Goal: Task Accomplishment & Management: Complete application form

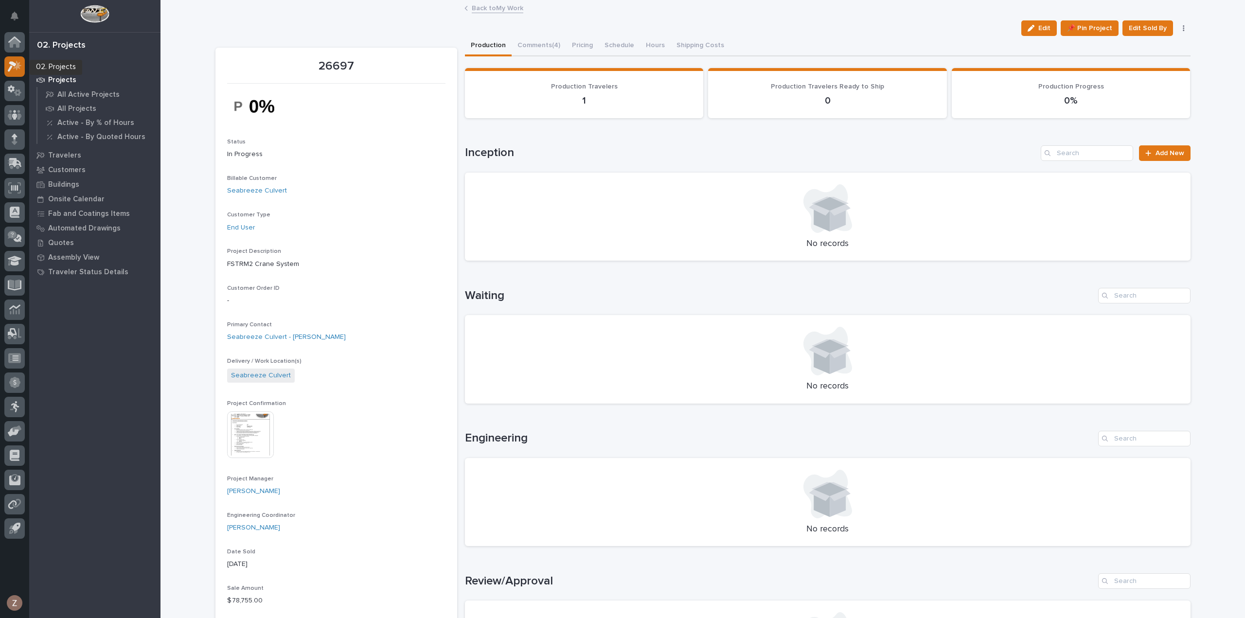
click at [18, 65] on icon at bounding box center [17, 65] width 8 height 10
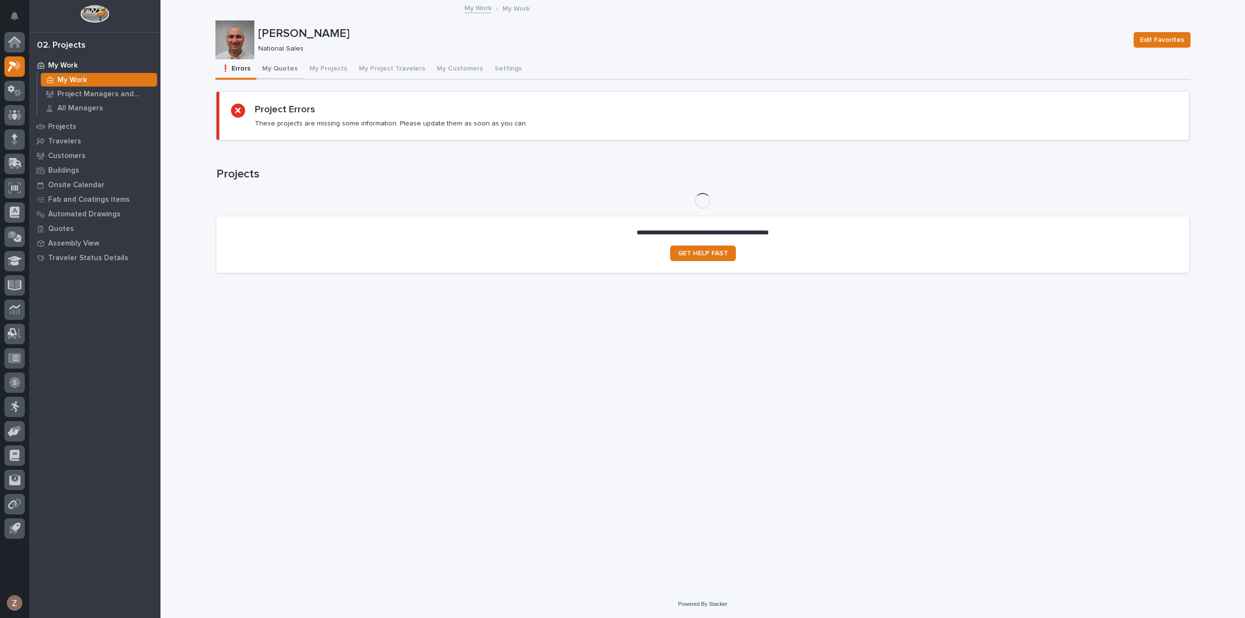
click at [289, 69] on button "My Quotes" at bounding box center [279, 69] width 47 height 20
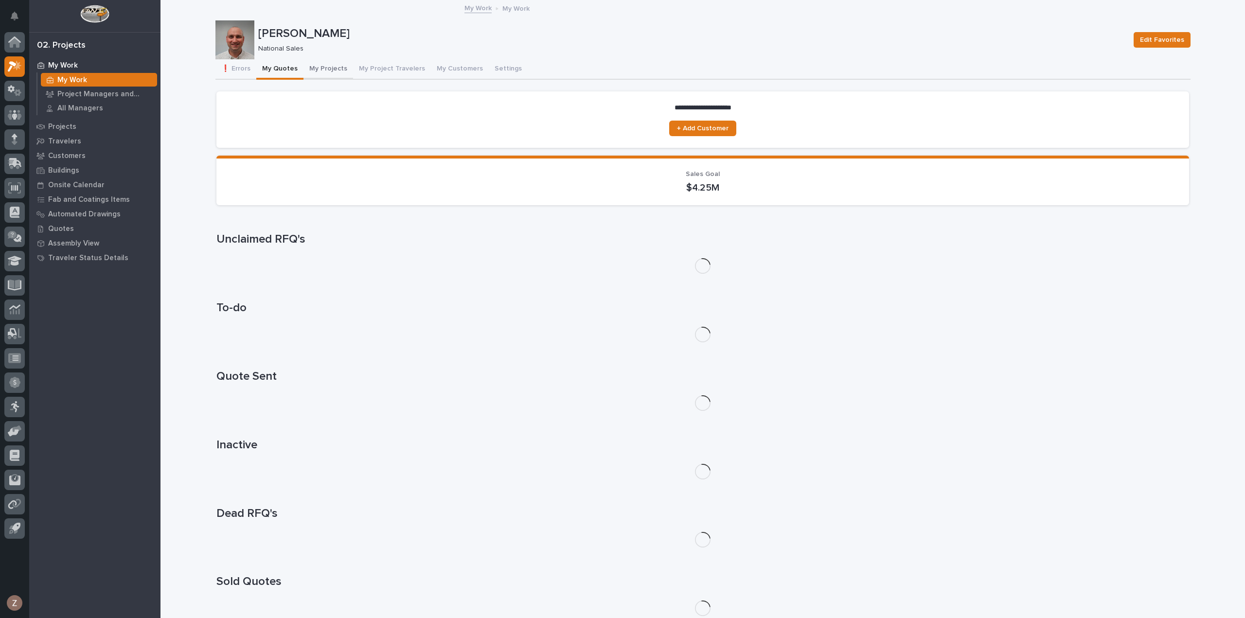
click at [339, 70] on button "My Projects" at bounding box center [328, 69] width 50 height 20
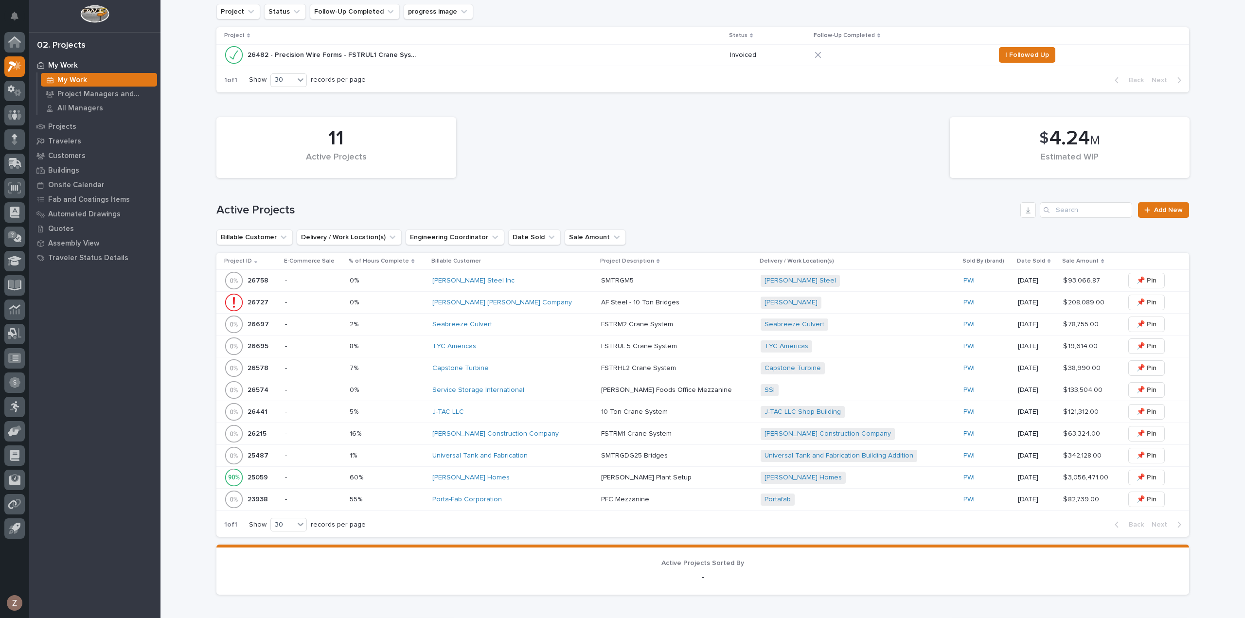
scroll to position [292, 0]
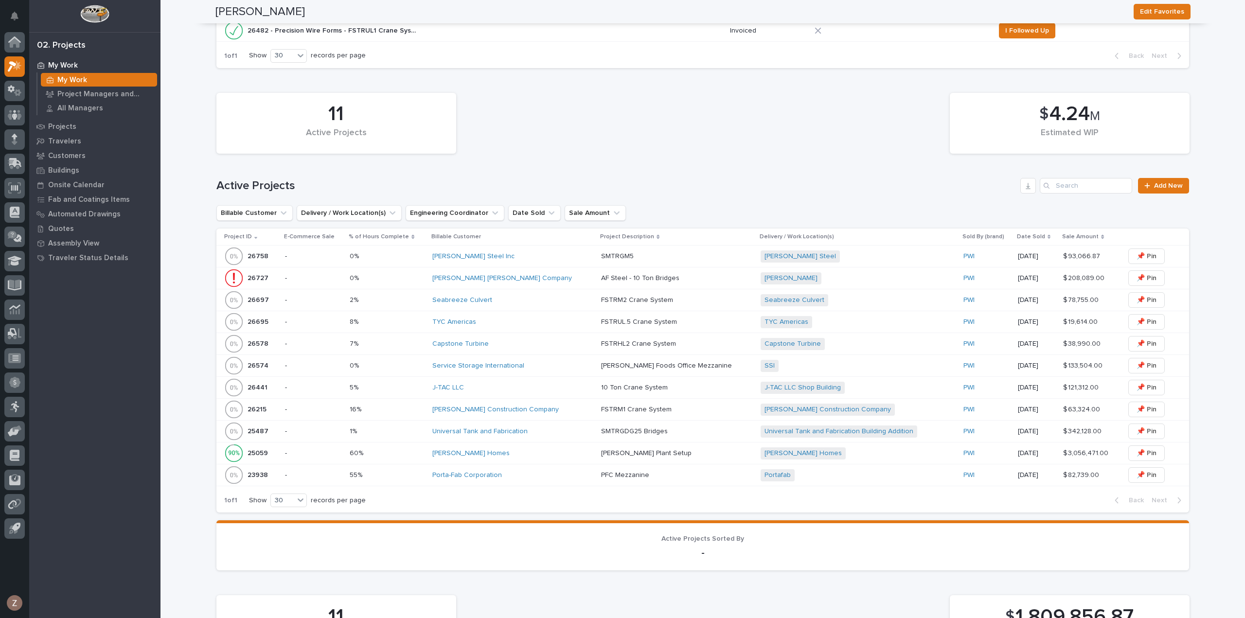
click at [546, 362] on div "Service Storage International" at bounding box center [512, 366] width 161 height 8
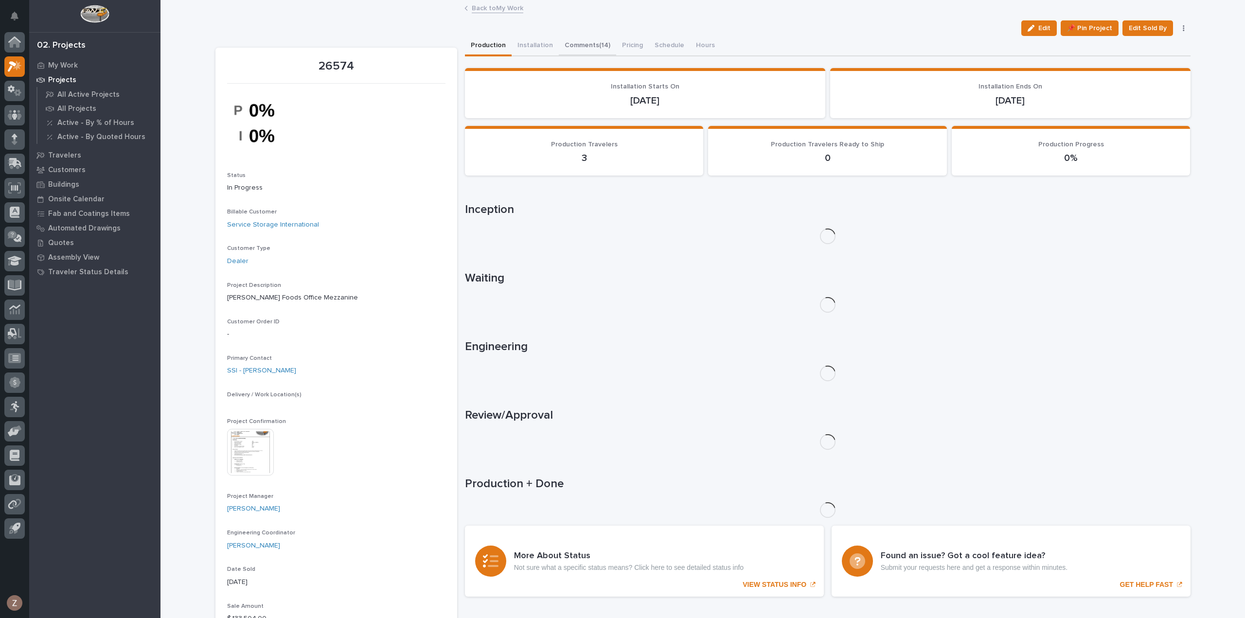
click at [599, 42] on button "Comments (14)" at bounding box center [587, 46] width 57 height 20
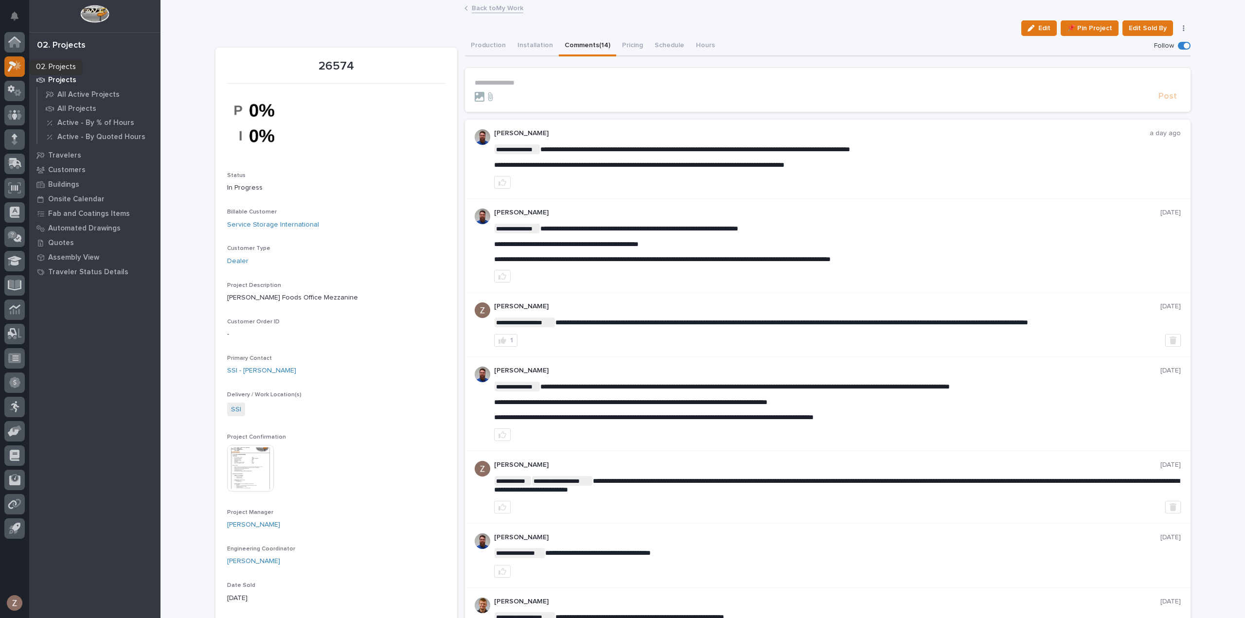
click at [7, 66] on div at bounding box center [14, 66] width 20 height 20
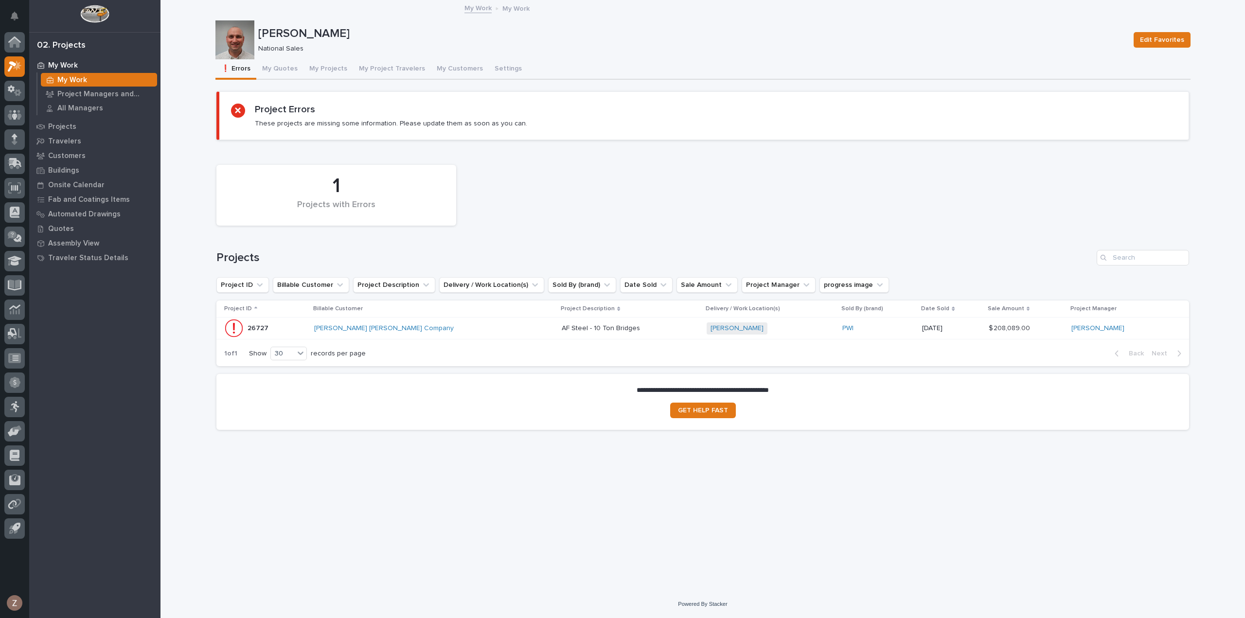
click at [477, 331] on div "[PERSON_NAME] [PERSON_NAME] Company" at bounding box center [399, 328] width 170 height 8
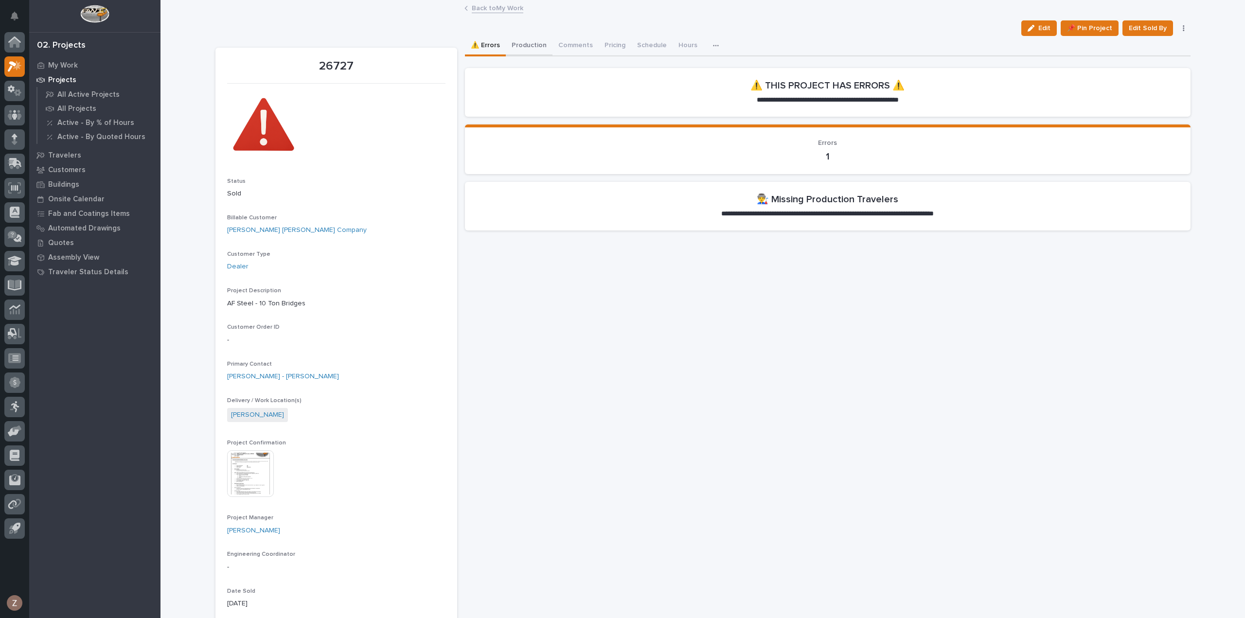
click at [535, 48] on button "Production" at bounding box center [529, 46] width 47 height 20
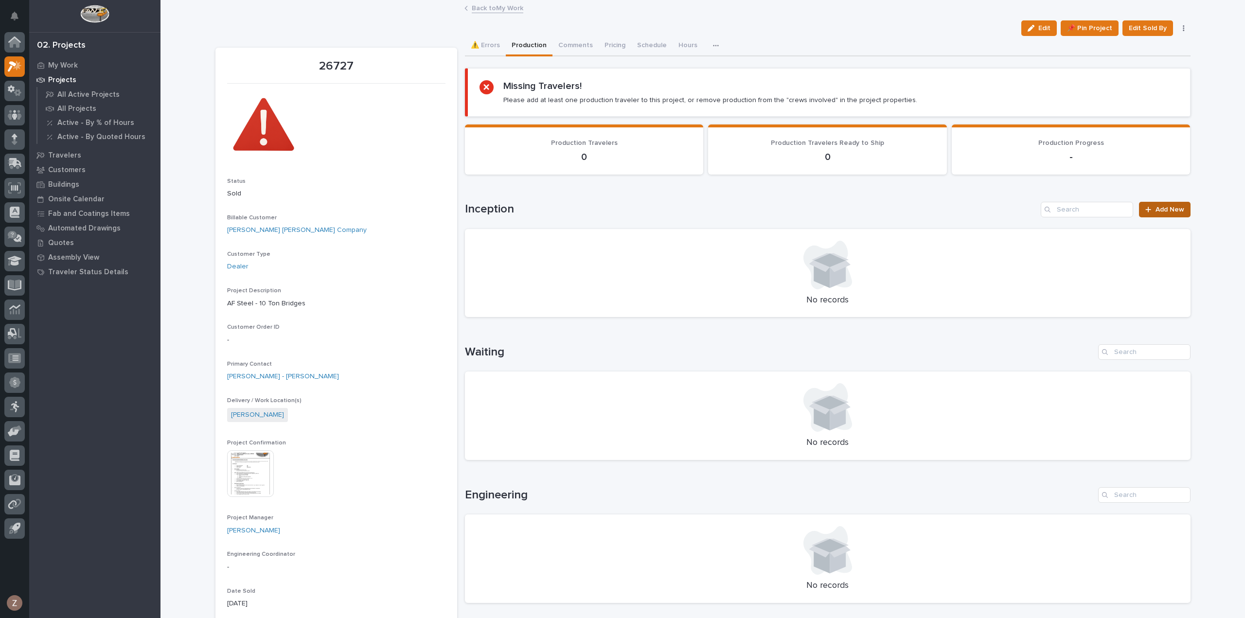
click at [1171, 207] on span "Add New" at bounding box center [1169, 209] width 29 height 7
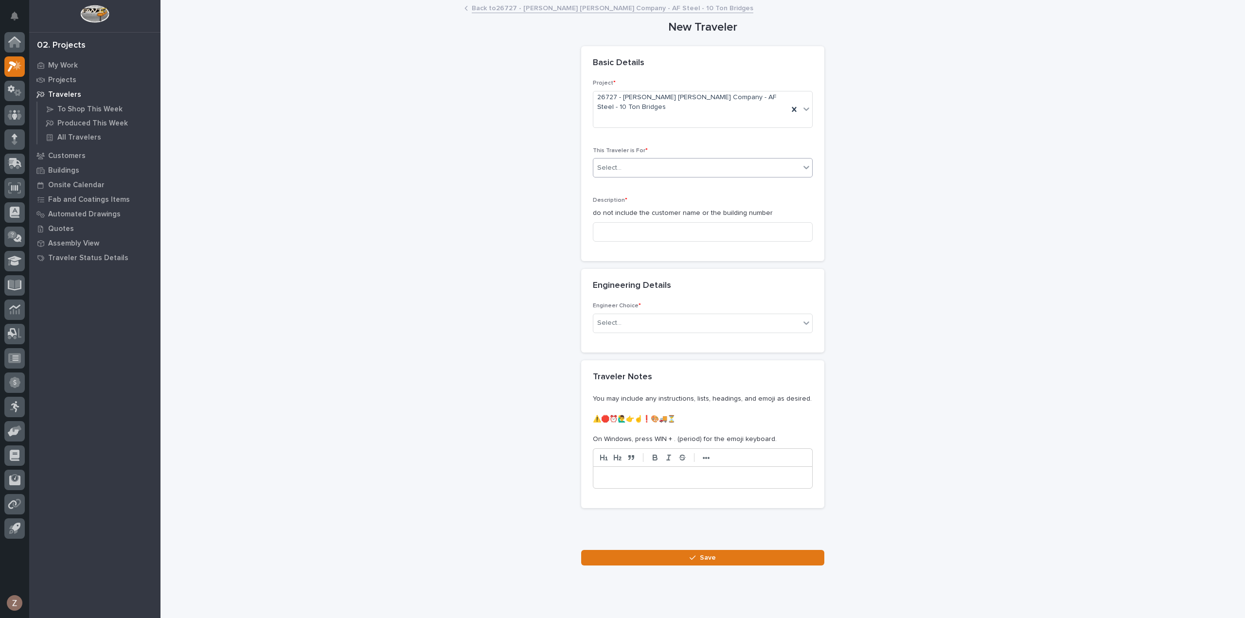
click at [674, 160] on div "Select..." at bounding box center [696, 168] width 207 height 16
click at [658, 170] on div "Production" at bounding box center [698, 168] width 219 height 17
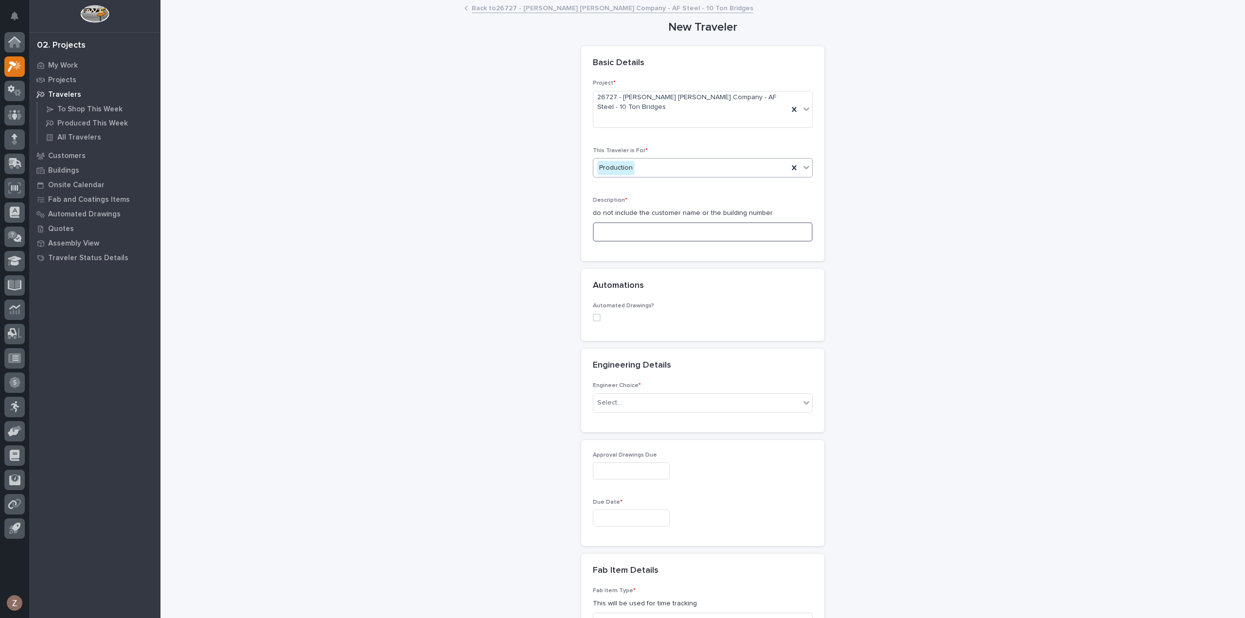
click at [657, 222] on input at bounding box center [703, 231] width 220 height 19
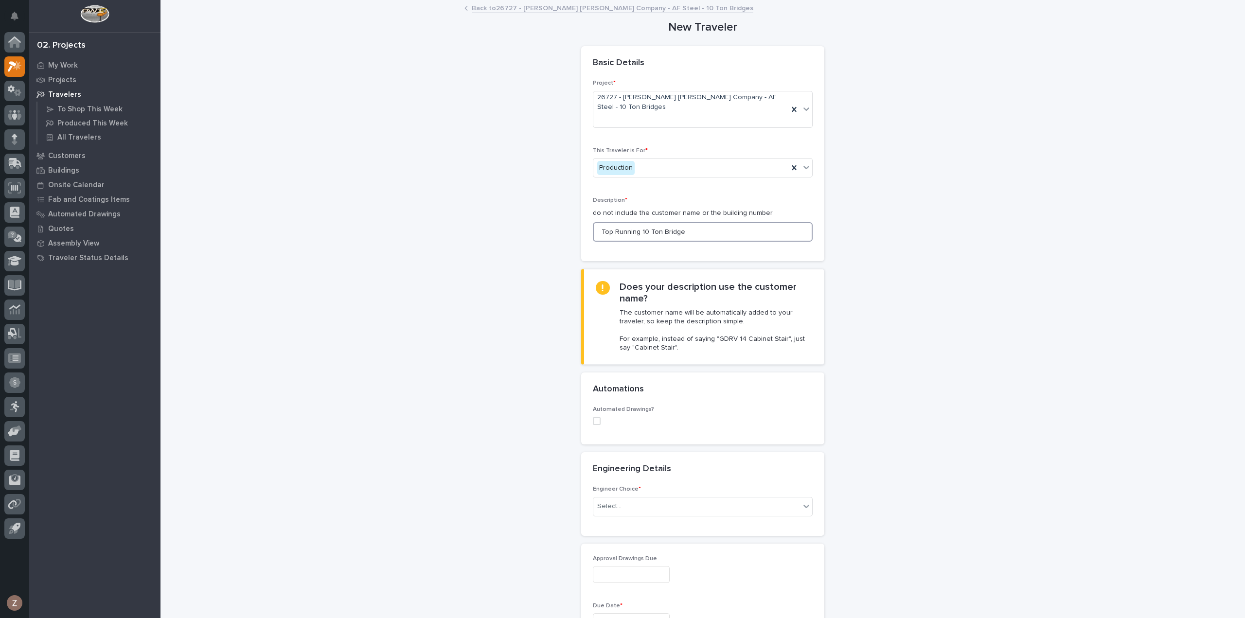
click at [593, 417] on span at bounding box center [597, 421] width 8 height 8
type input "Top Running 10 Ton Bridge"
click at [638, 477] on div "Select..." at bounding box center [696, 485] width 207 height 16
click at [639, 477] on div "Select..." at bounding box center [696, 485] width 207 height 16
type input "*********"
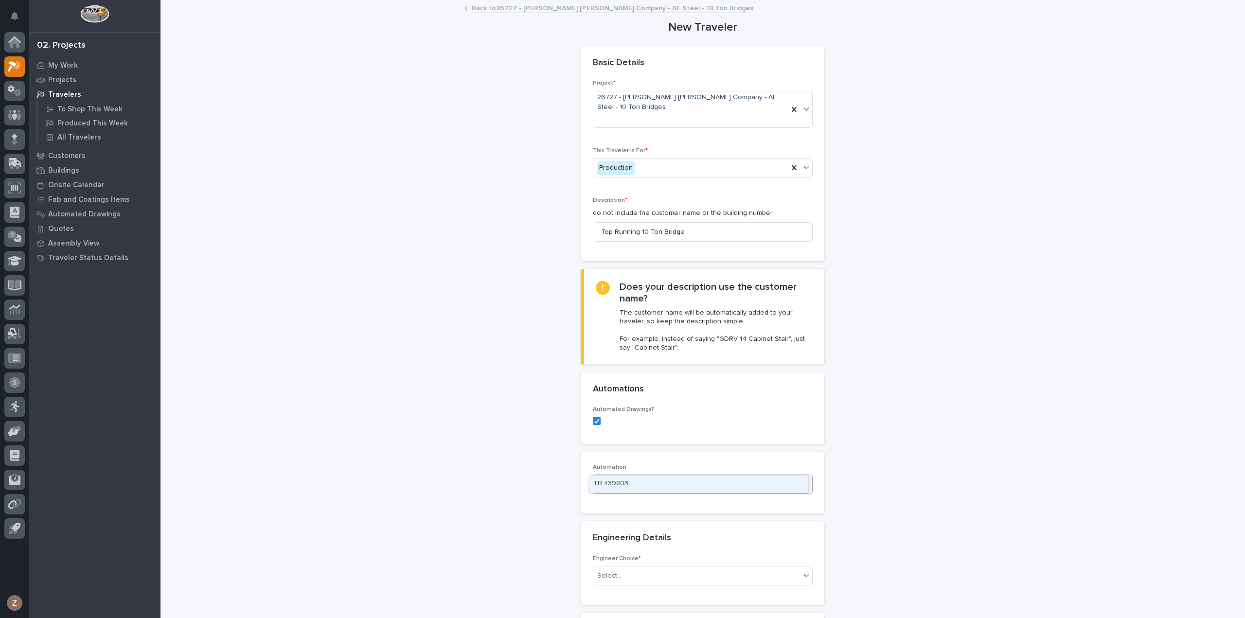
click at [632, 481] on div "TB #39803" at bounding box center [698, 484] width 219 height 17
click at [646, 568] on div "Select..." at bounding box center [696, 576] width 207 height 16
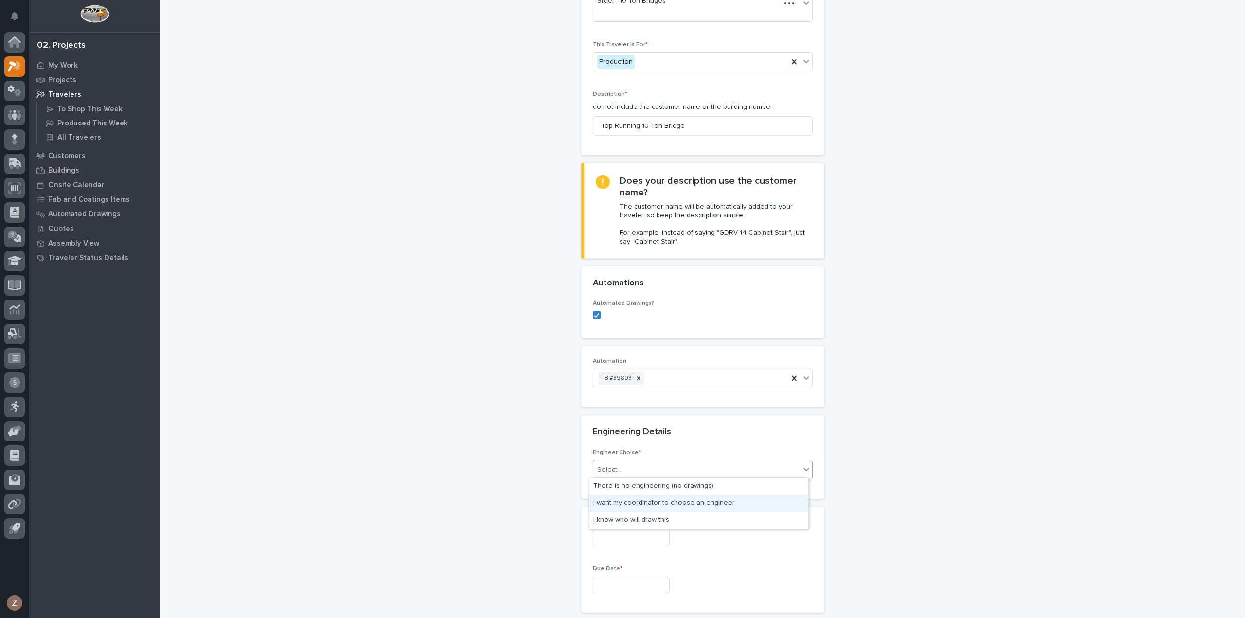
scroll to position [97, 0]
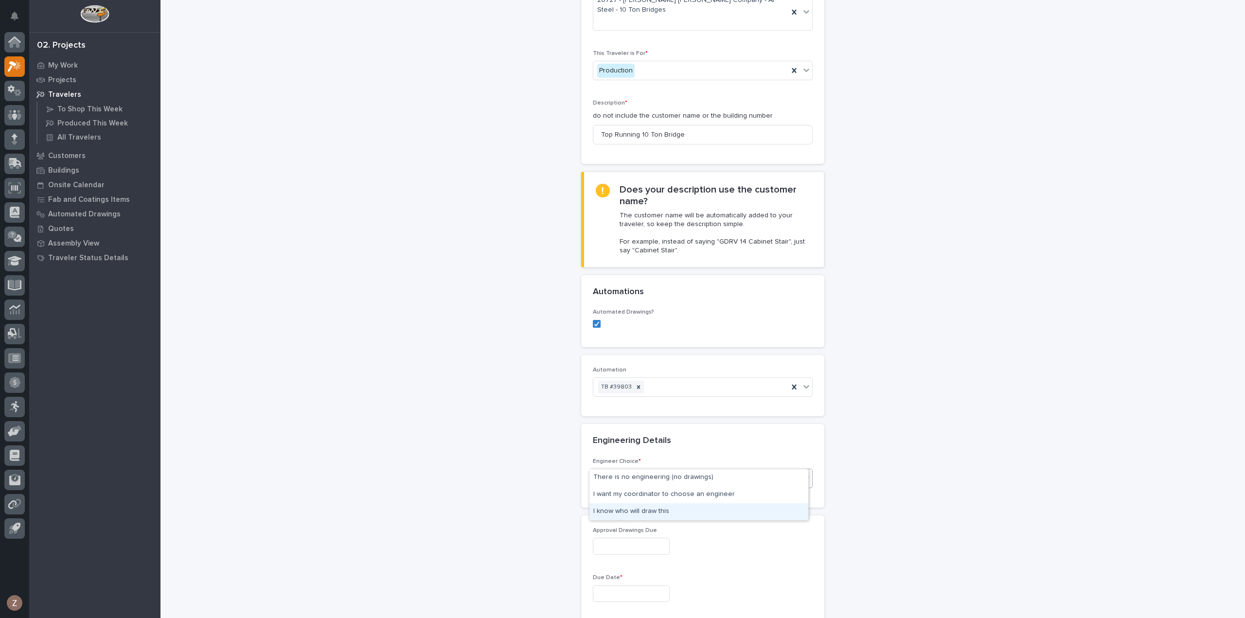
click at [674, 511] on div "I know who will draw this" at bounding box center [698, 511] width 219 height 17
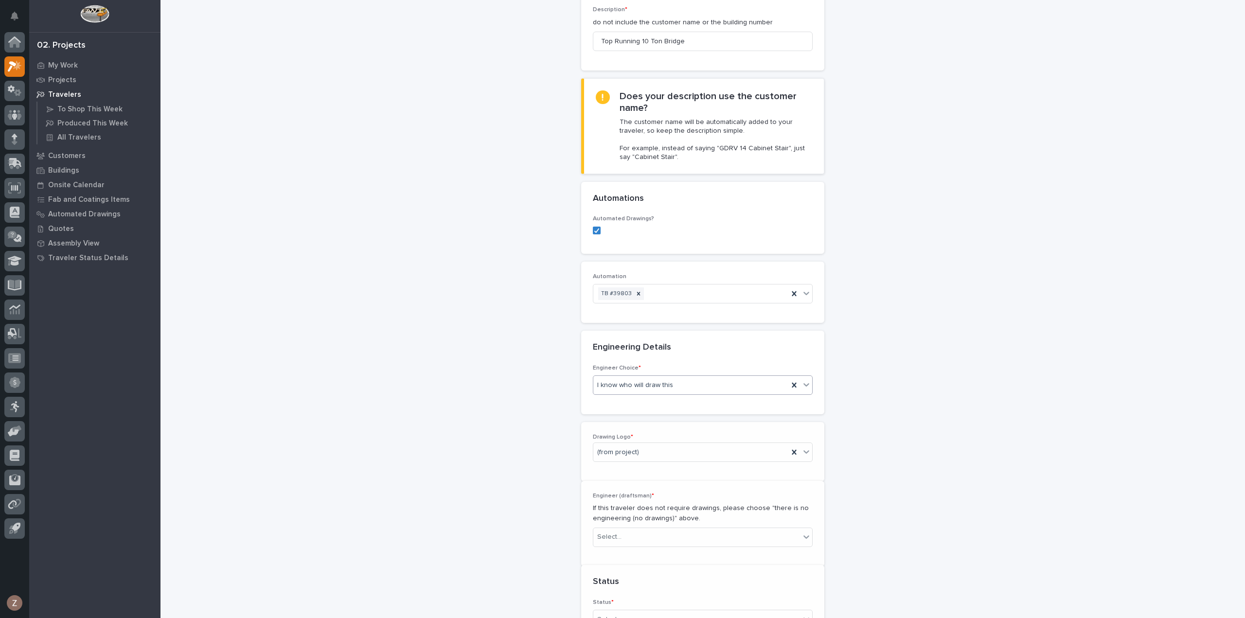
scroll to position [246, 0]
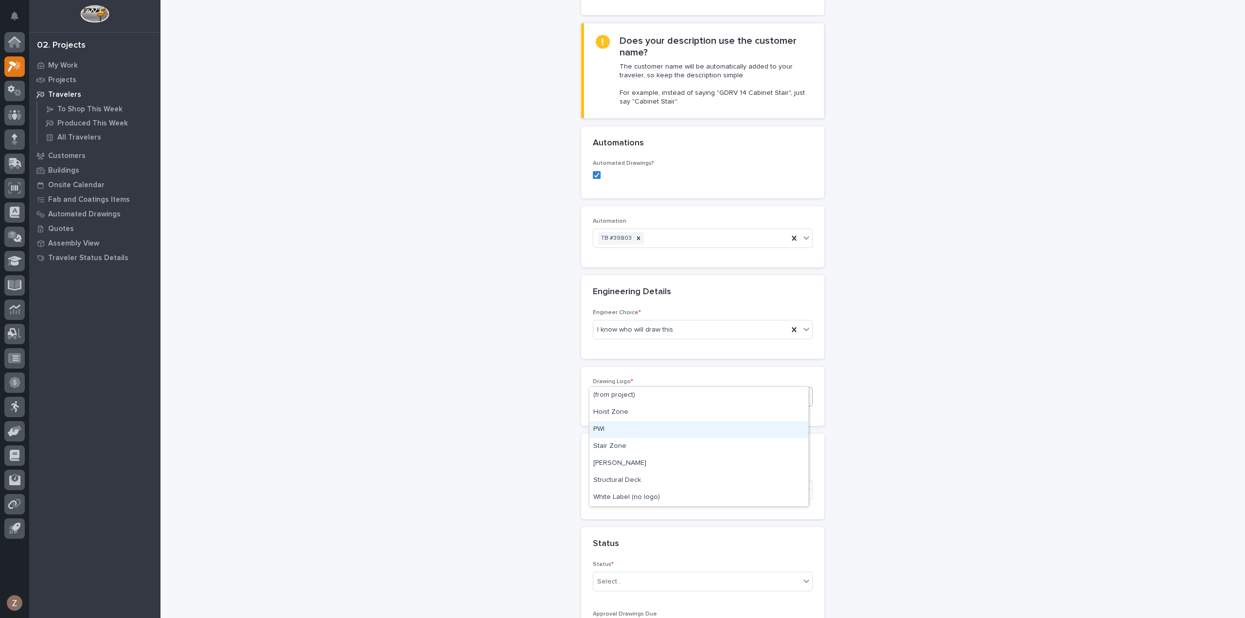
click at [614, 432] on div "PWI" at bounding box center [698, 429] width 219 height 17
click at [638, 482] on div "Select..." at bounding box center [696, 490] width 207 height 16
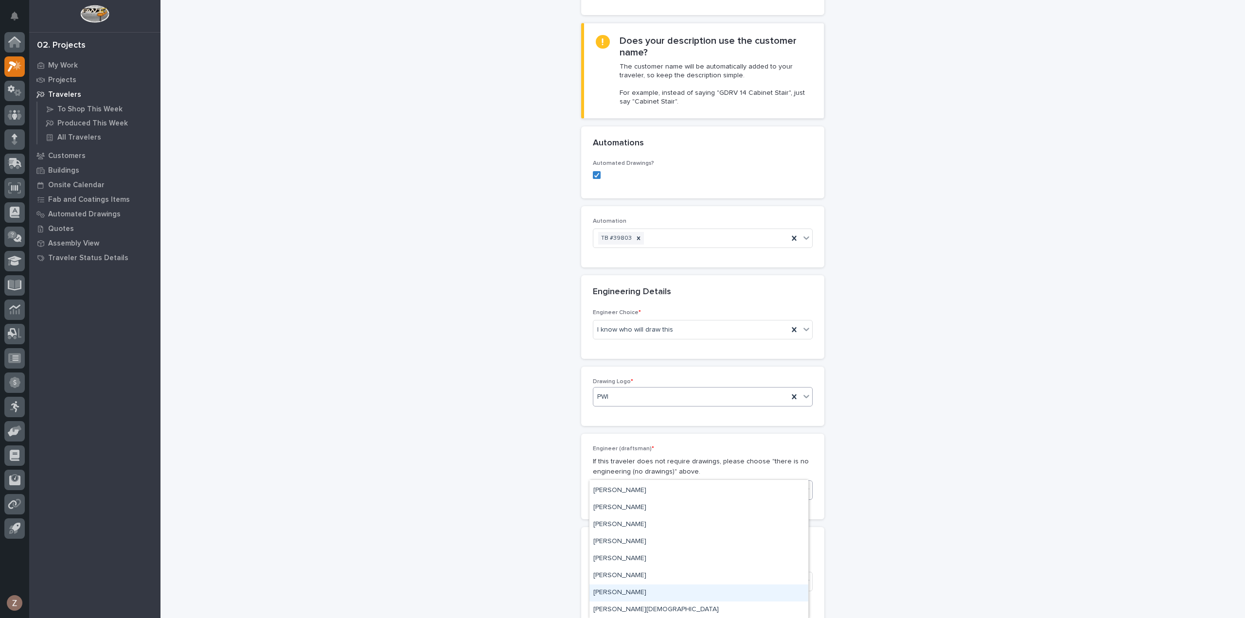
click at [660, 590] on div "[PERSON_NAME]" at bounding box center [698, 593] width 219 height 17
click at [646, 574] on div "Select..." at bounding box center [696, 582] width 207 height 16
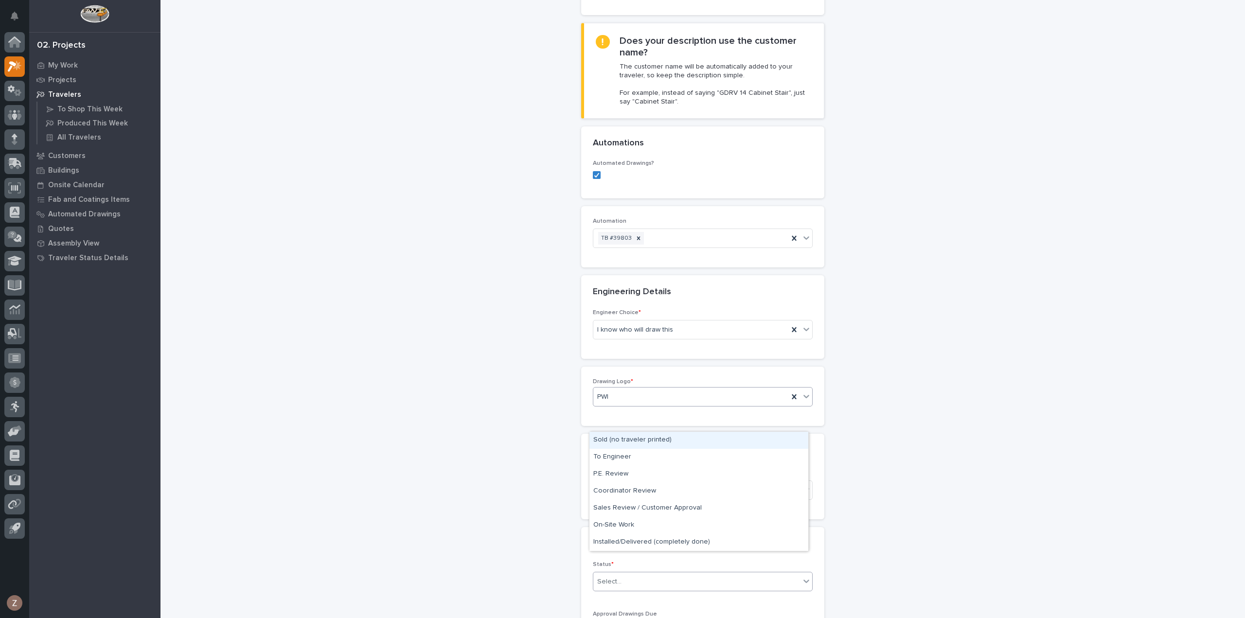
click at [643, 441] on div "Sold (no traveler printed)" at bounding box center [698, 440] width 219 height 17
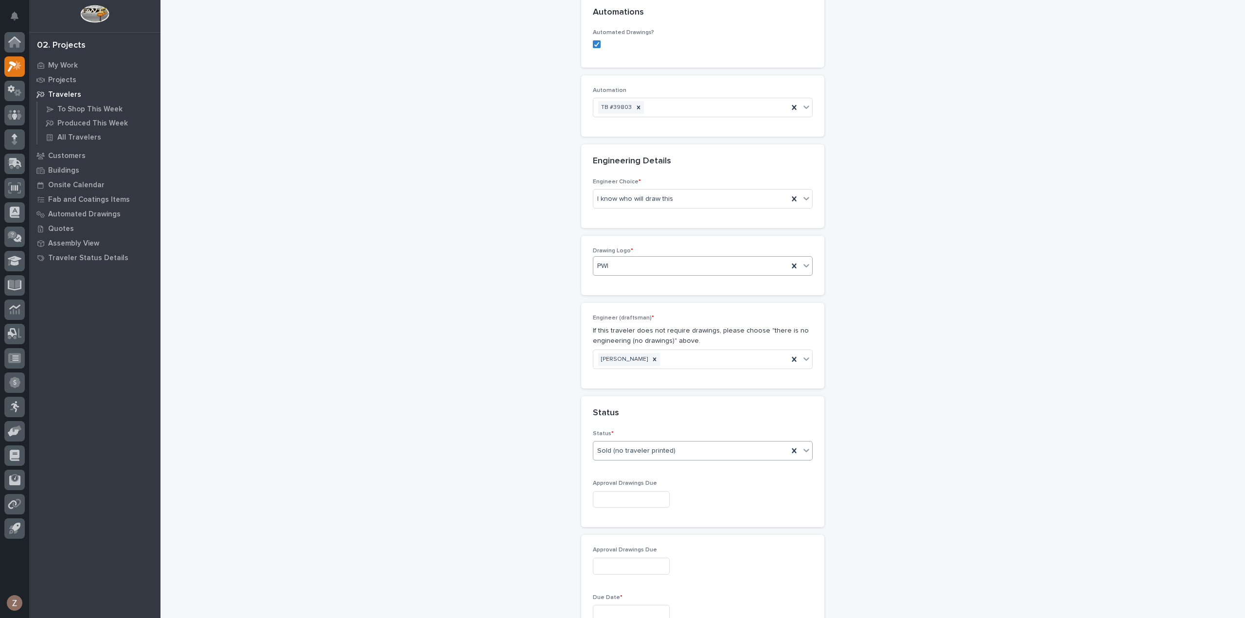
scroll to position [441, 0]
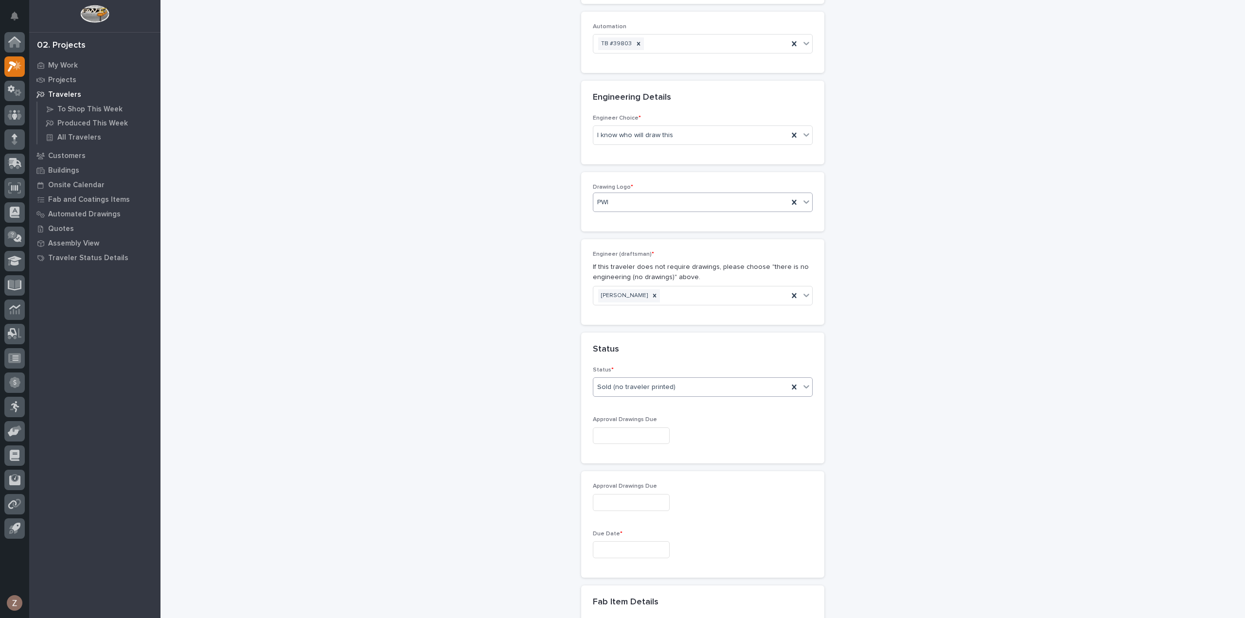
click at [627, 541] on input "text" at bounding box center [631, 549] width 77 height 17
click at [673, 375] on span "Next Month" at bounding box center [673, 377] width 0 height 13
click at [658, 464] on div "21" at bounding box center [656, 464] width 13 height 13
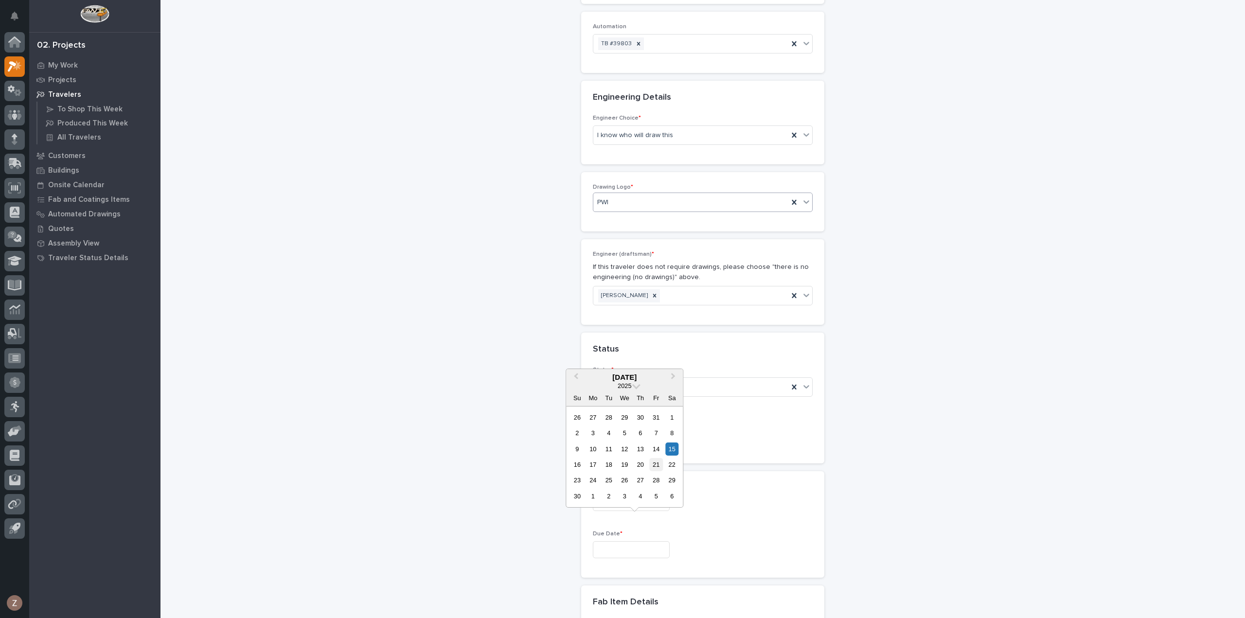
type input "**********"
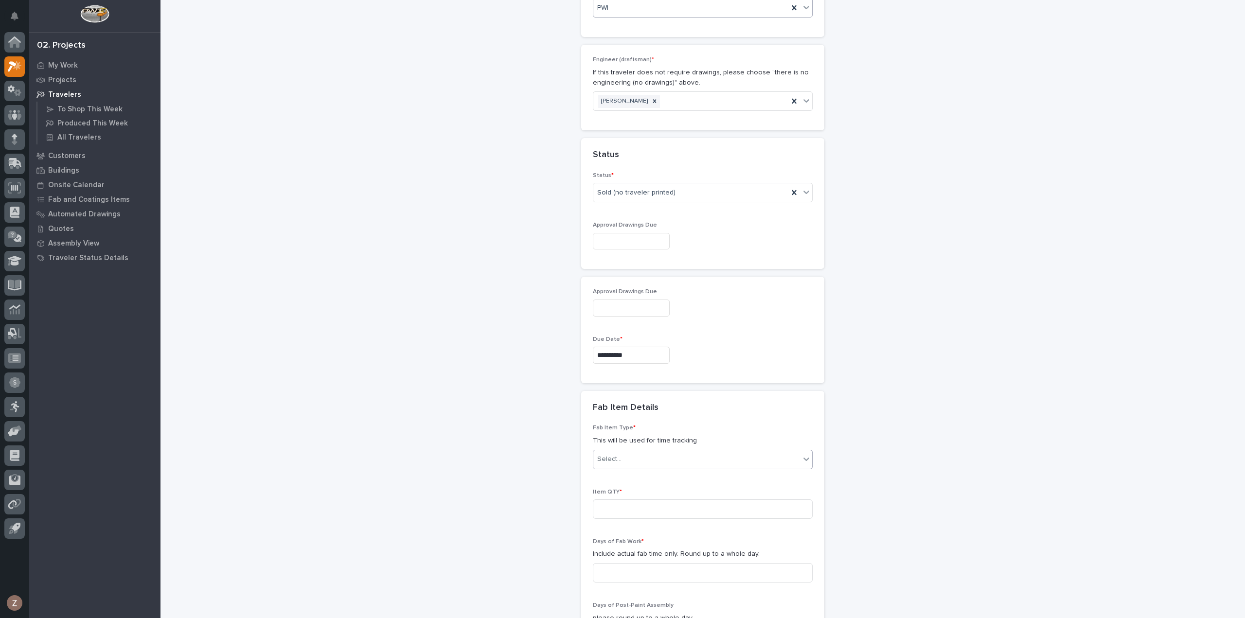
click at [624, 451] on div "Select..." at bounding box center [696, 459] width 207 height 16
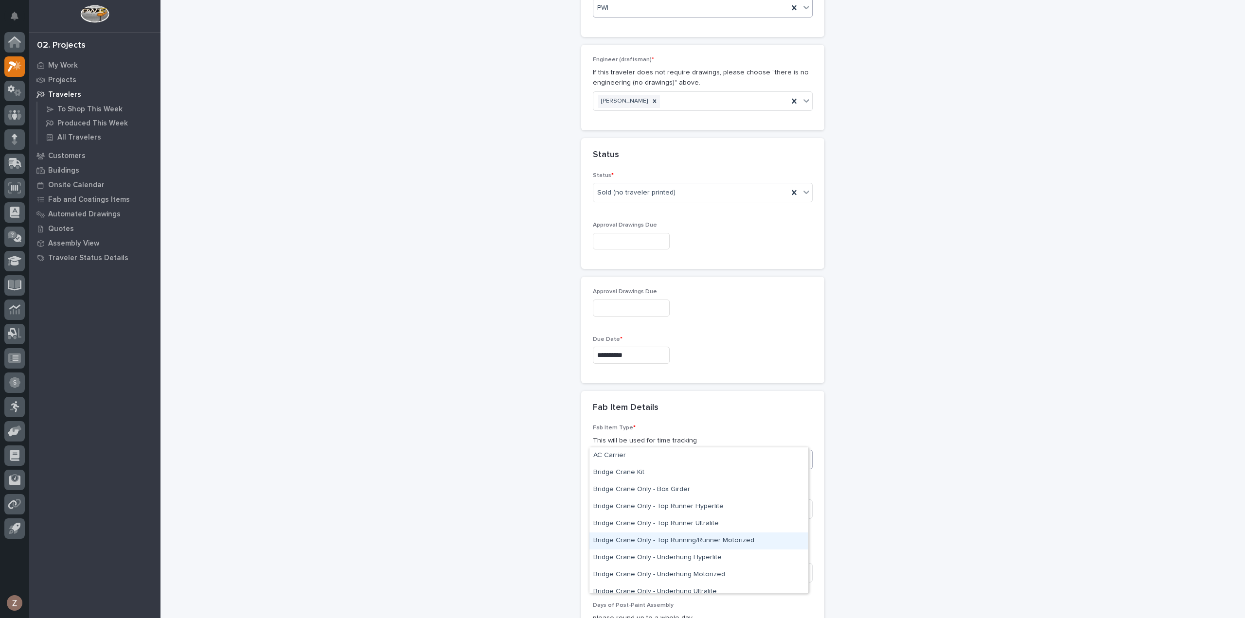
click at [709, 539] on div "Bridge Crane Only - Top Running/Runner Motorized" at bounding box center [698, 540] width 219 height 17
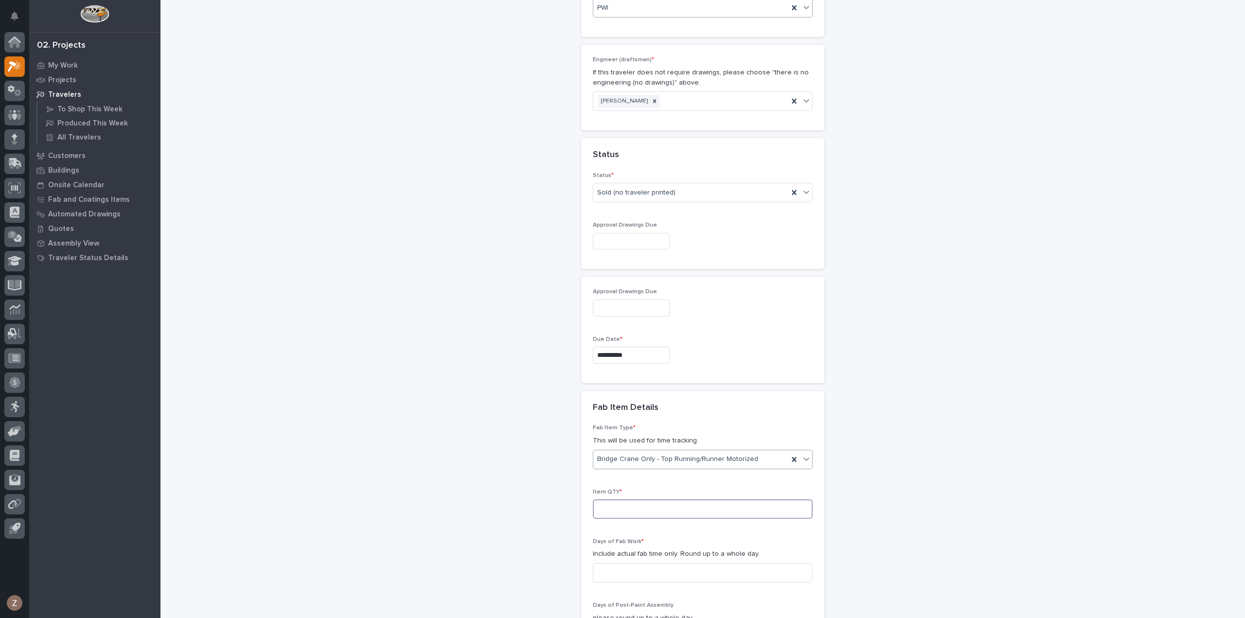
click at [612, 499] on input at bounding box center [703, 508] width 220 height 19
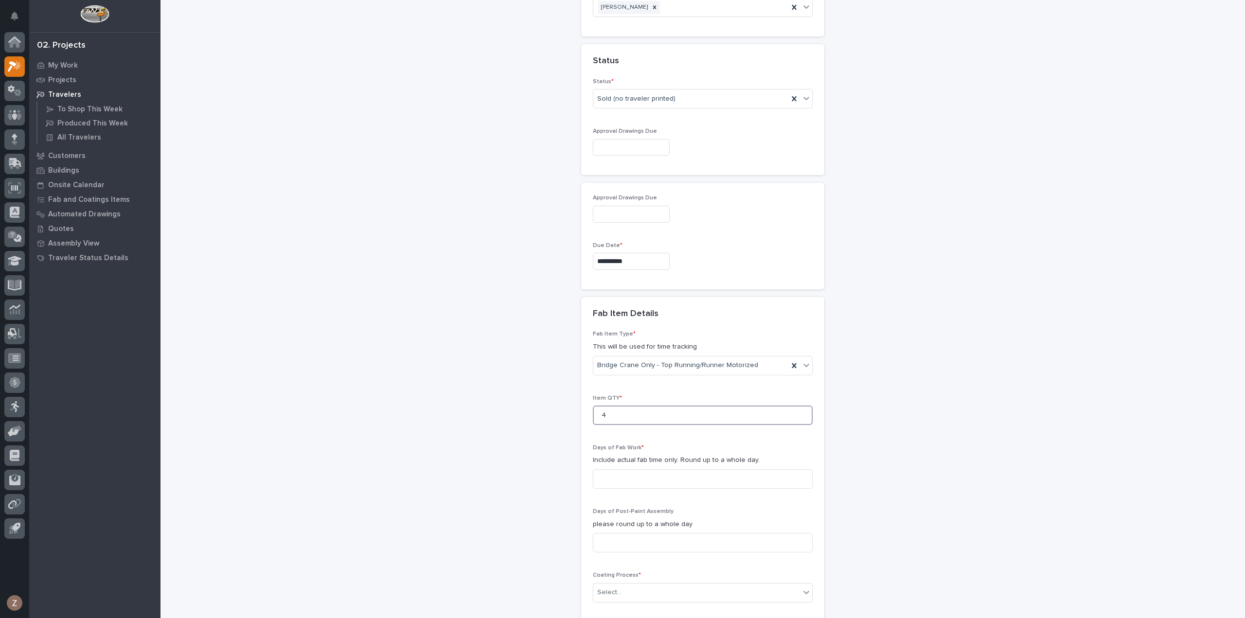
scroll to position [732, 0]
type input "4"
click at [636, 466] on input at bounding box center [703, 475] width 220 height 19
click at [626, 466] on input at bounding box center [703, 475] width 220 height 19
type input "7"
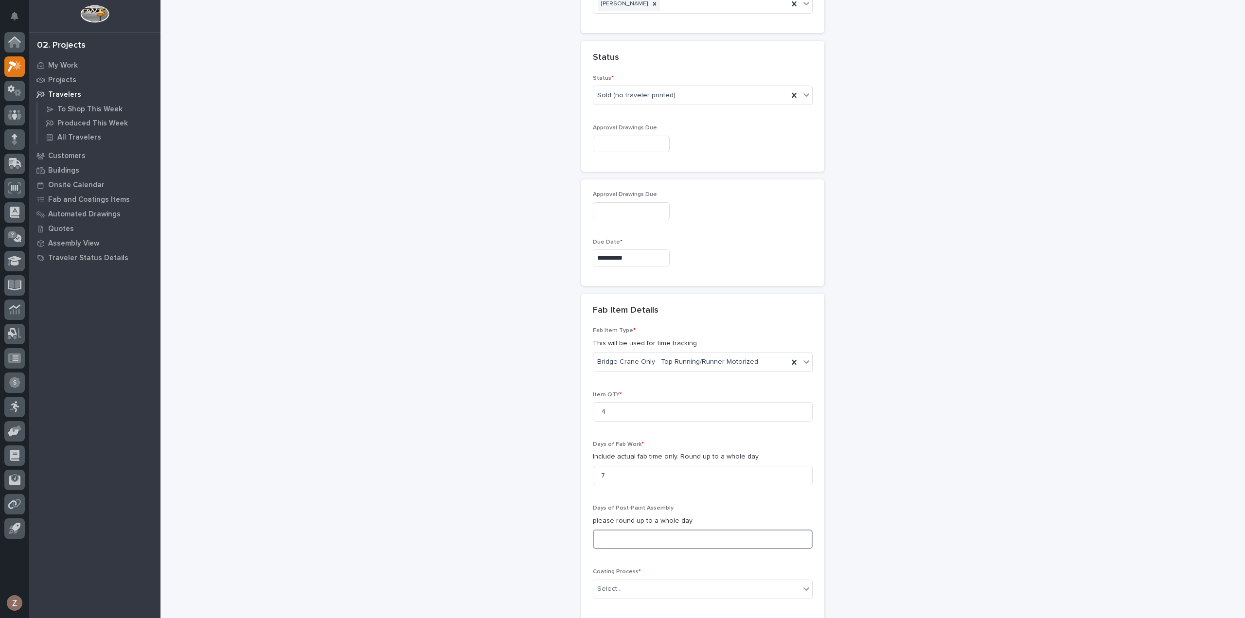
click at [633, 530] on input at bounding box center [703, 539] width 220 height 19
type input "8"
click at [644, 581] on div "Select..." at bounding box center [696, 589] width 207 height 16
click at [643, 509] on div "In-House Paint/Powder" at bounding box center [698, 514] width 219 height 17
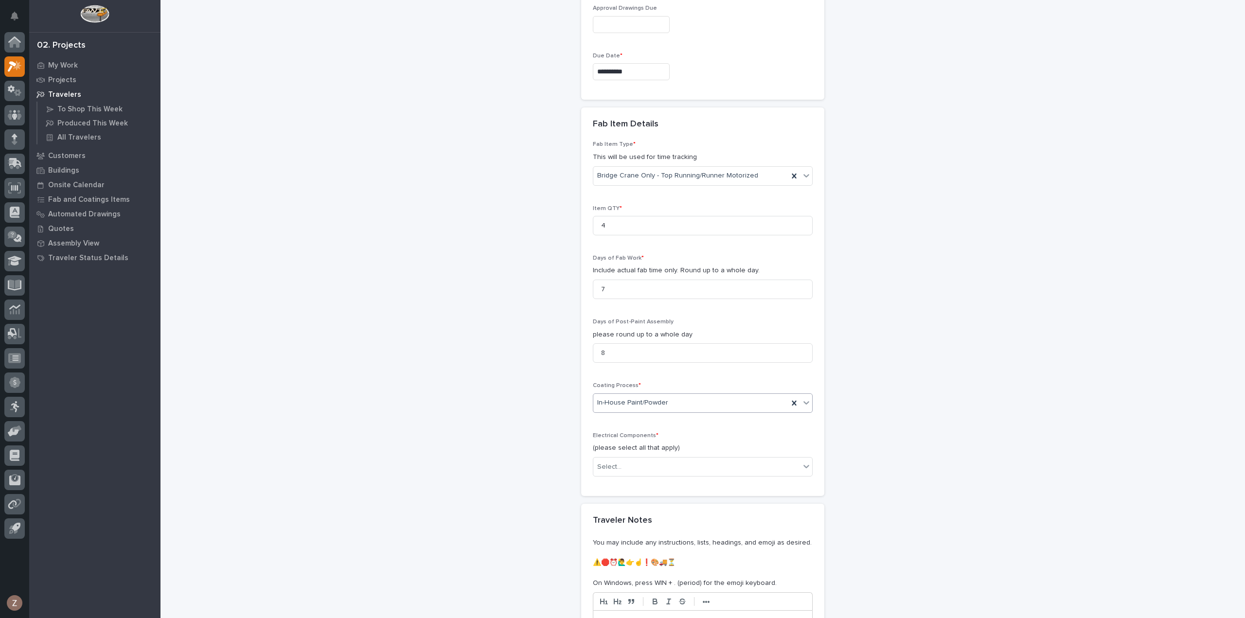
scroll to position [927, 0]
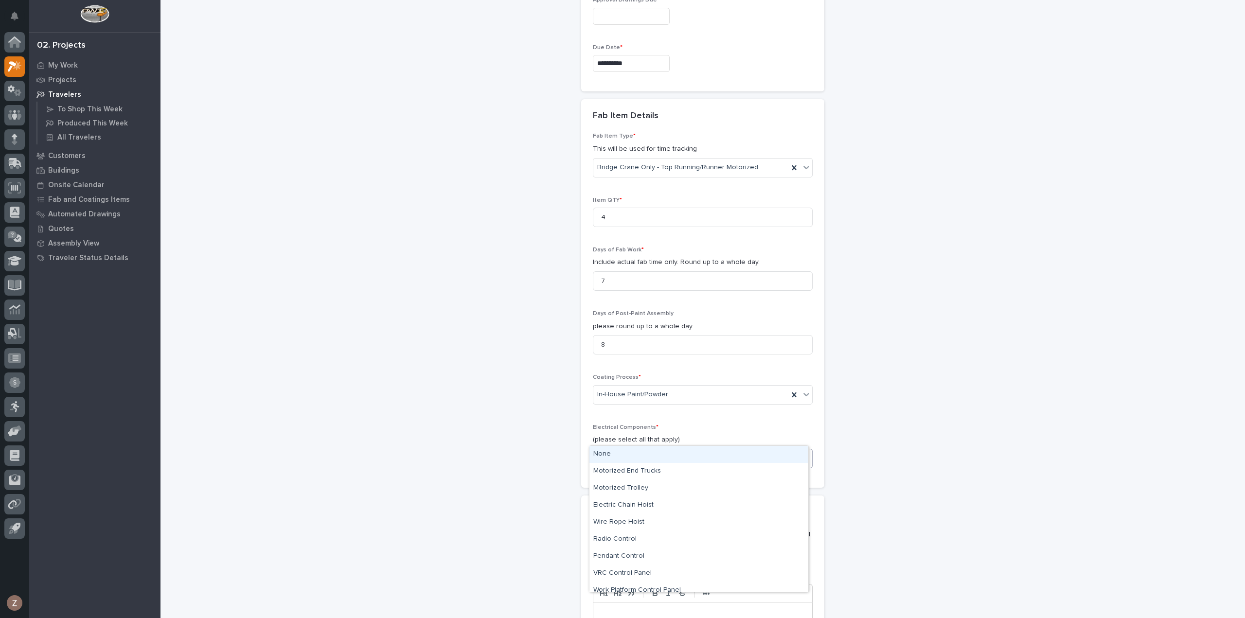
click at [630, 451] on div "Select..." at bounding box center [696, 459] width 207 height 16
click at [638, 471] on div "Motorized End Trucks" at bounding box center [698, 471] width 219 height 17
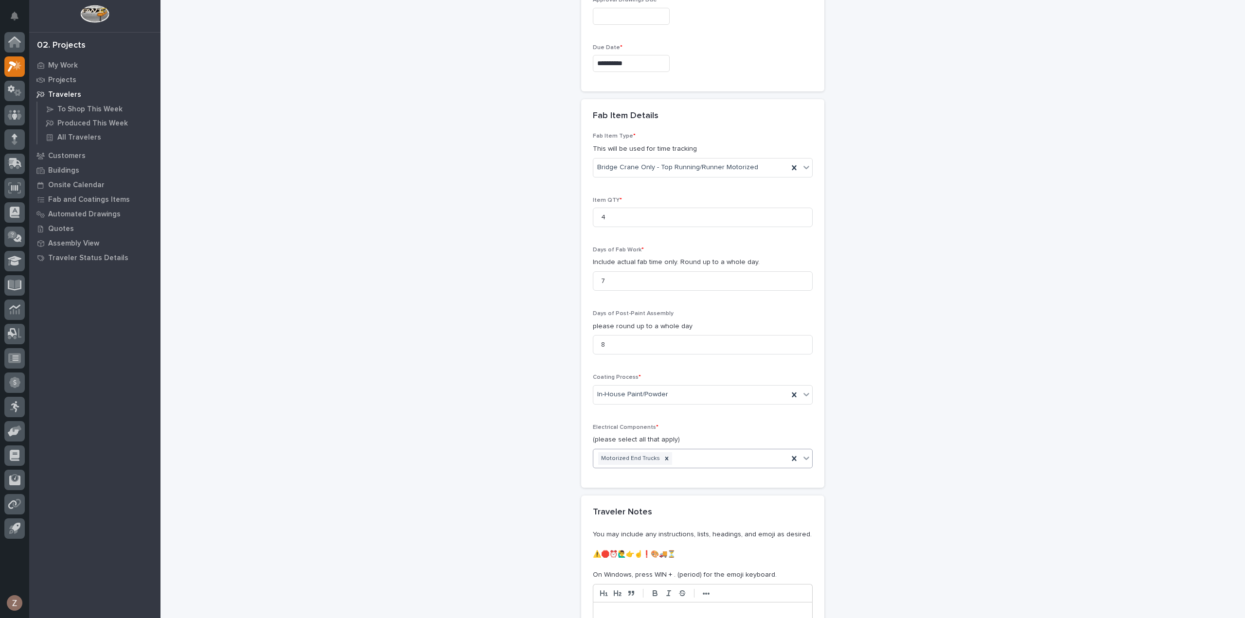
click at [681, 450] on div "Motorized End Trucks" at bounding box center [690, 458] width 195 height 17
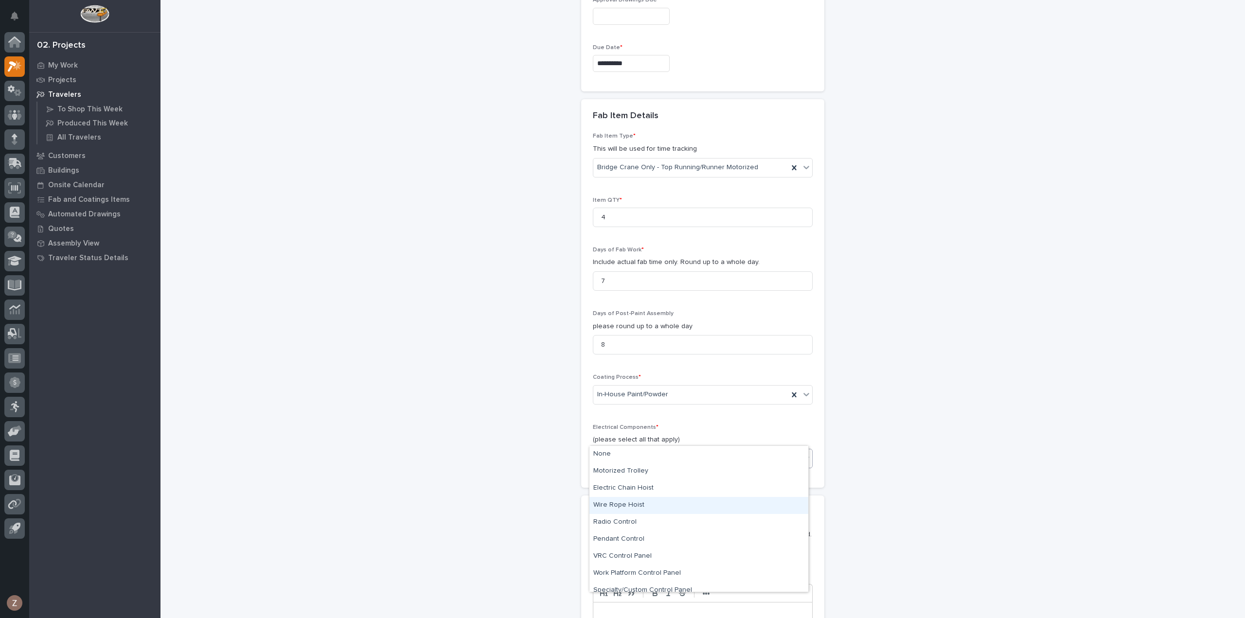
click at [656, 511] on div "Wire Rope Hoist" at bounding box center [698, 505] width 219 height 17
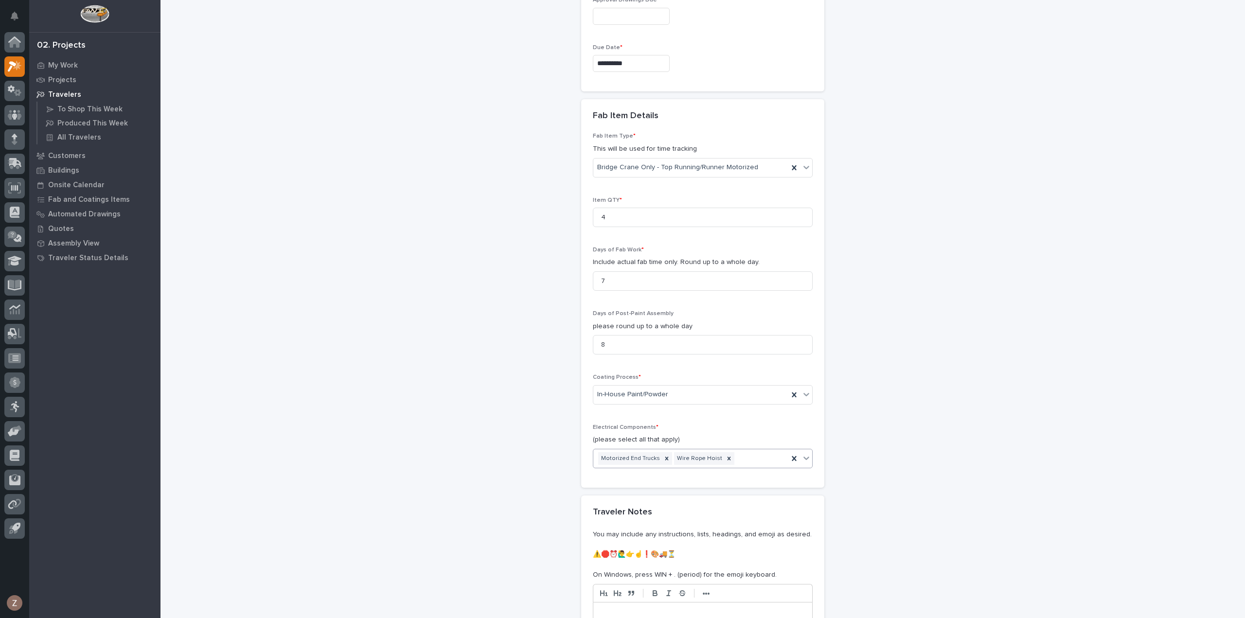
click at [735, 450] on div "Motorized End Trucks Wire Rope Hoist" at bounding box center [690, 458] width 195 height 17
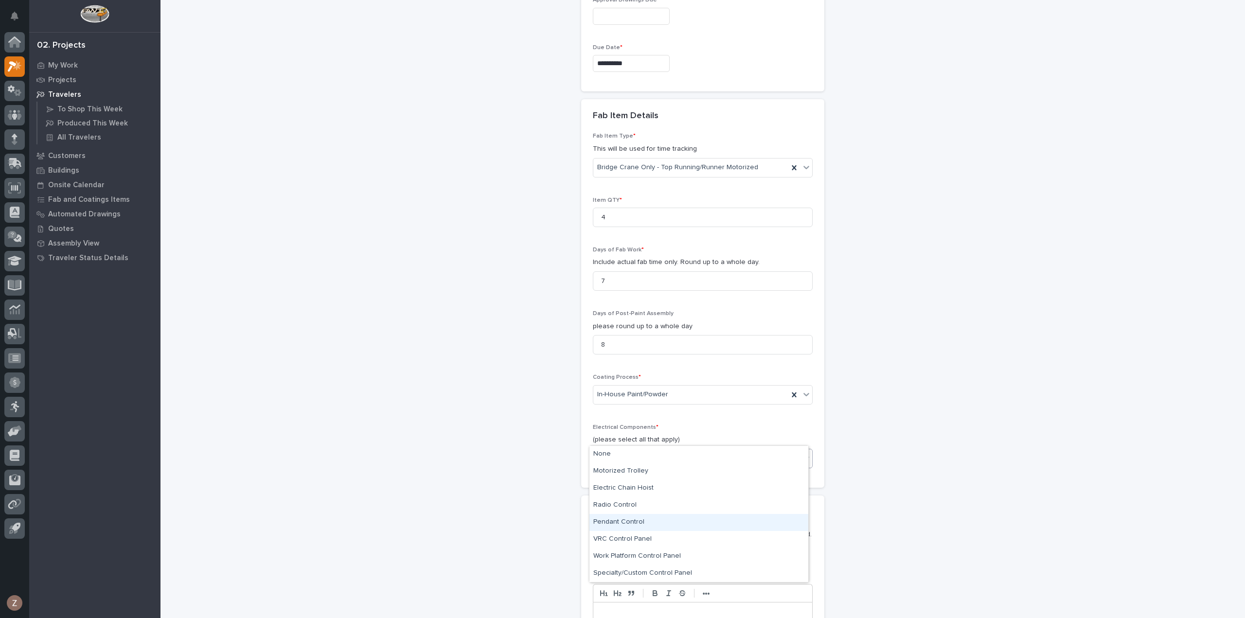
click at [678, 528] on div "Pendant Control" at bounding box center [698, 522] width 219 height 17
click at [694, 452] on div "Motorized End Trucks Wire Rope Hoist Pendant Control" at bounding box center [690, 465] width 195 height 32
click at [651, 514] on div "Radio Control" at bounding box center [698, 519] width 219 height 17
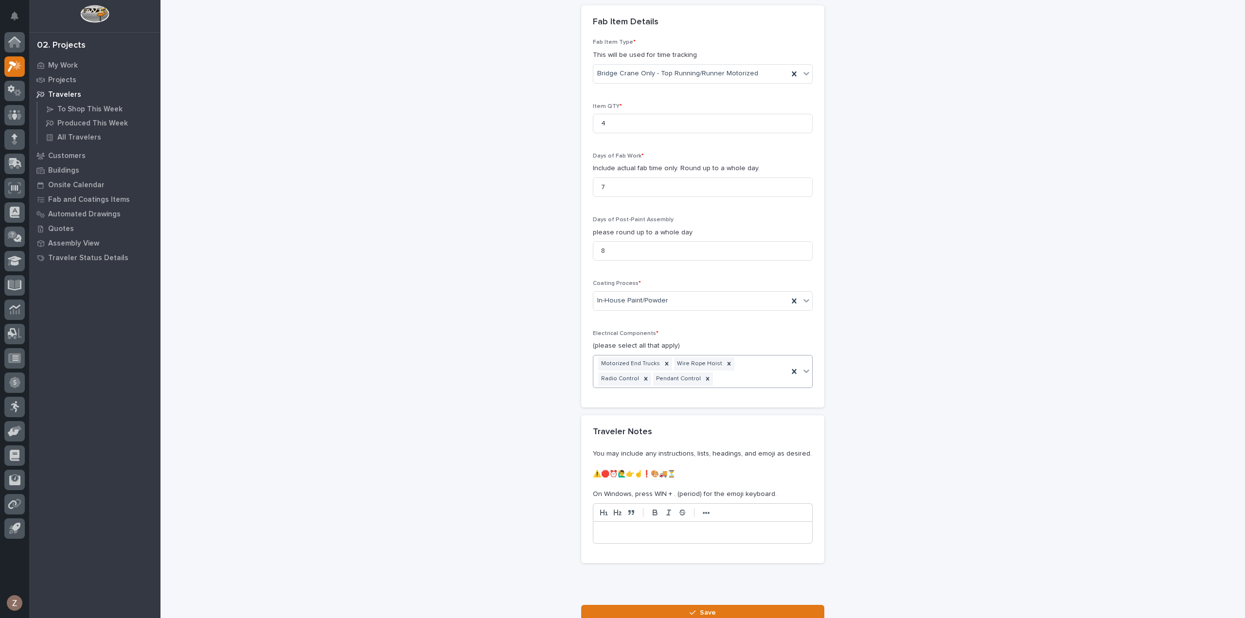
scroll to position [1076, 0]
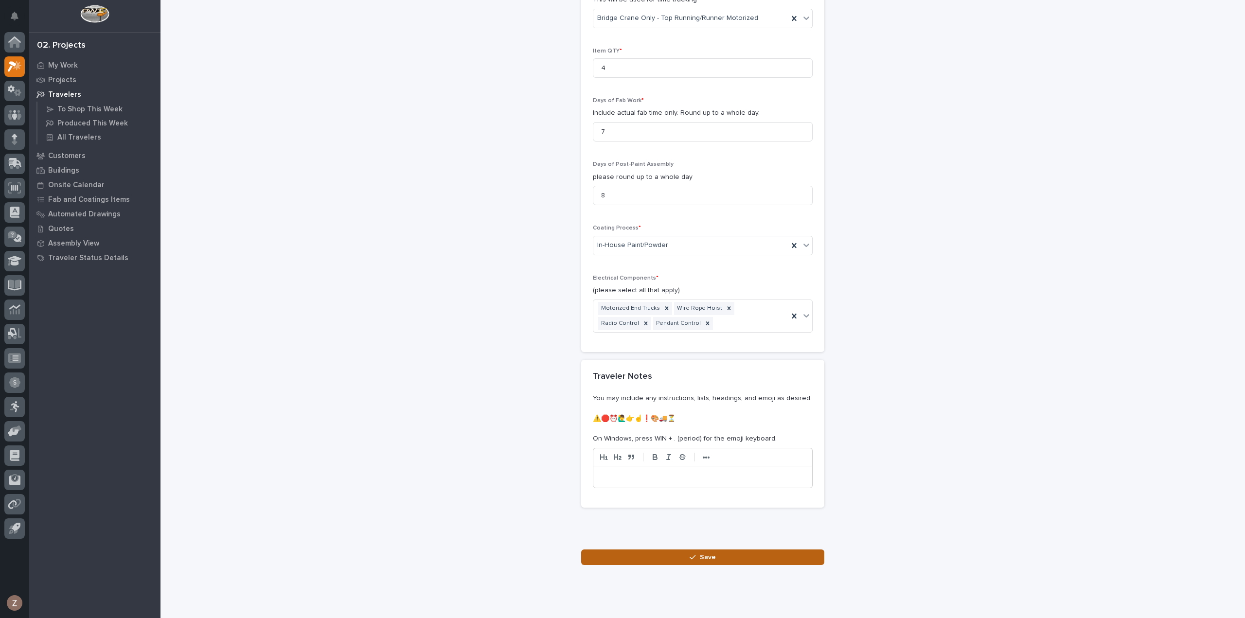
drag, startPoint x: 693, startPoint y: 532, endPoint x: 713, endPoint y: 523, distance: 22.6
click at [693, 554] on div "button" at bounding box center [695, 557] width 10 height 7
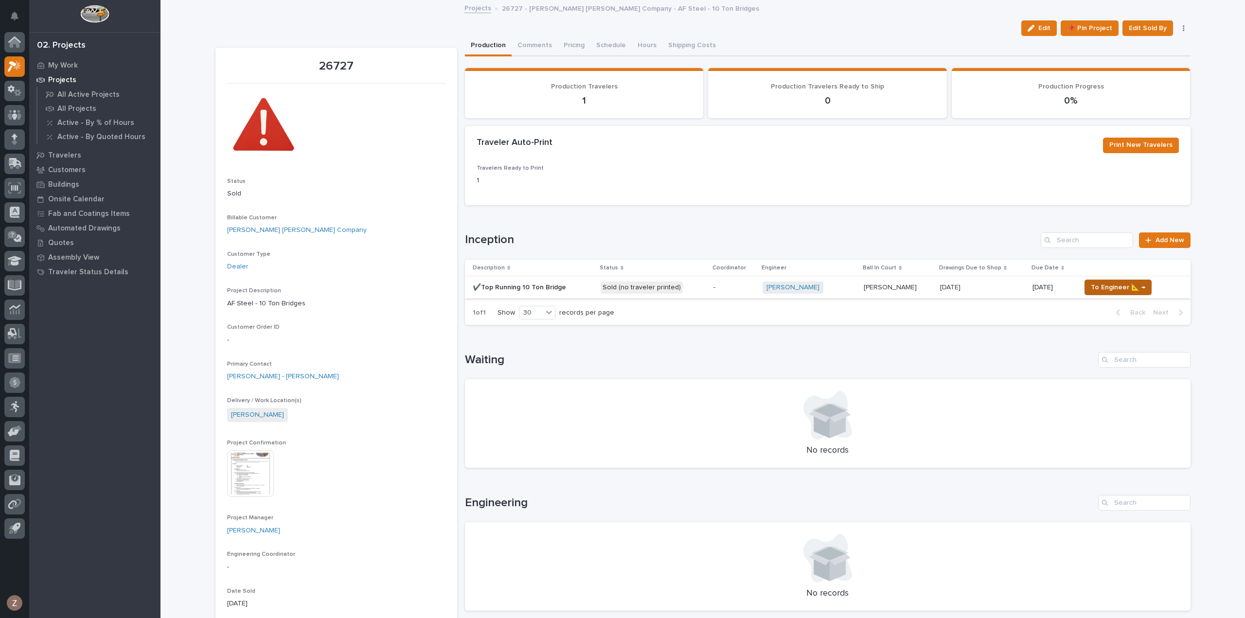
click at [1135, 286] on button "To Engineer 📐 →" at bounding box center [1117, 288] width 67 height 16
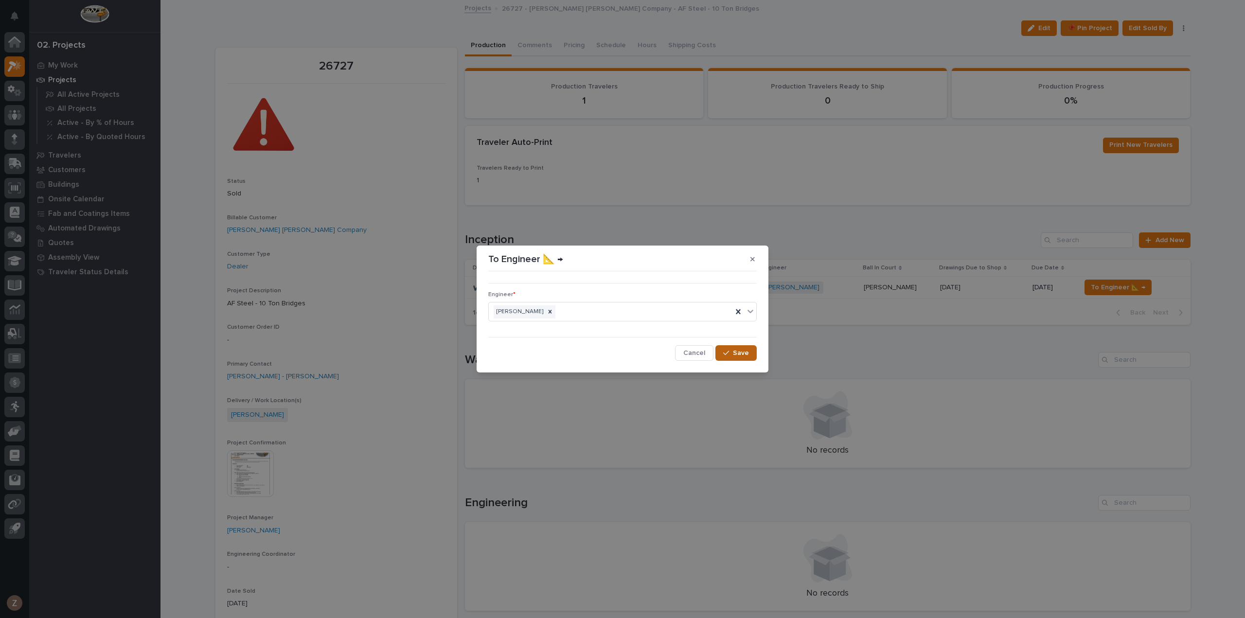
click at [745, 355] on span "Save" at bounding box center [741, 353] width 16 height 9
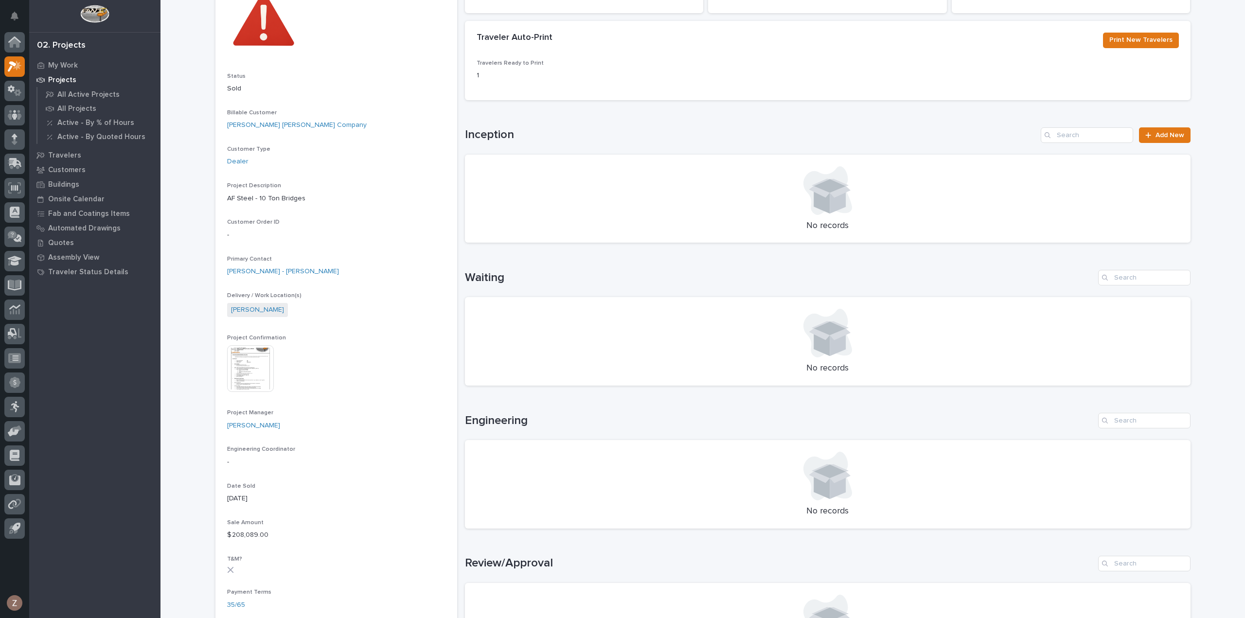
scroll to position [389, 0]
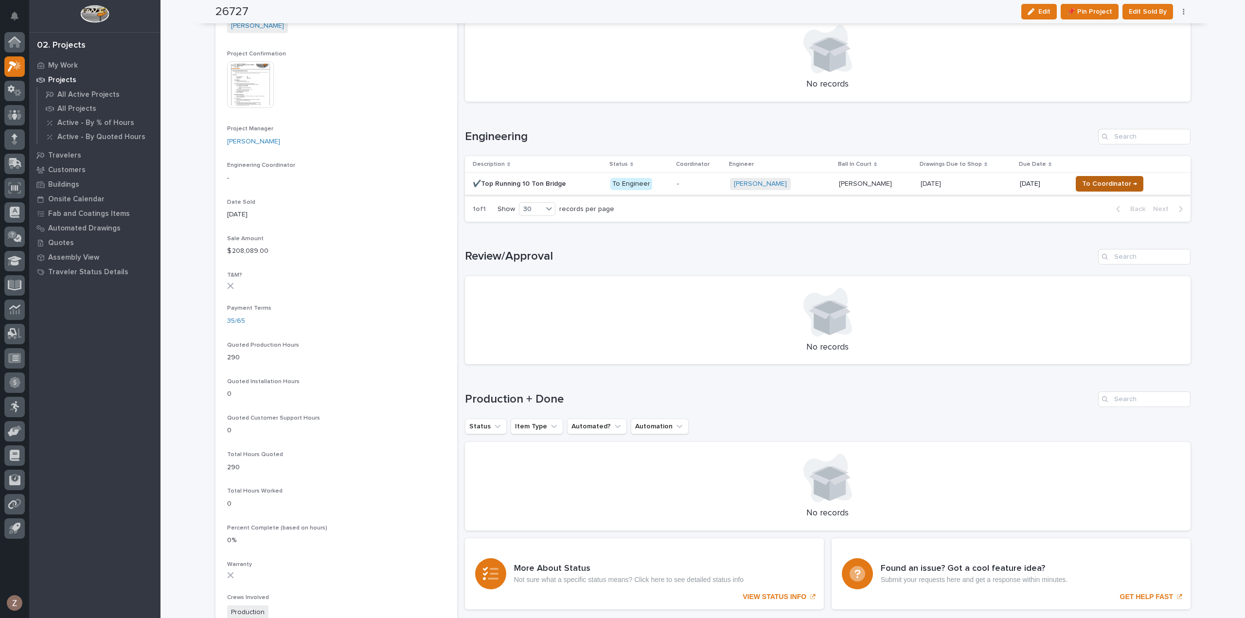
click at [1115, 186] on span "To Coordinator →" at bounding box center [1109, 184] width 55 height 12
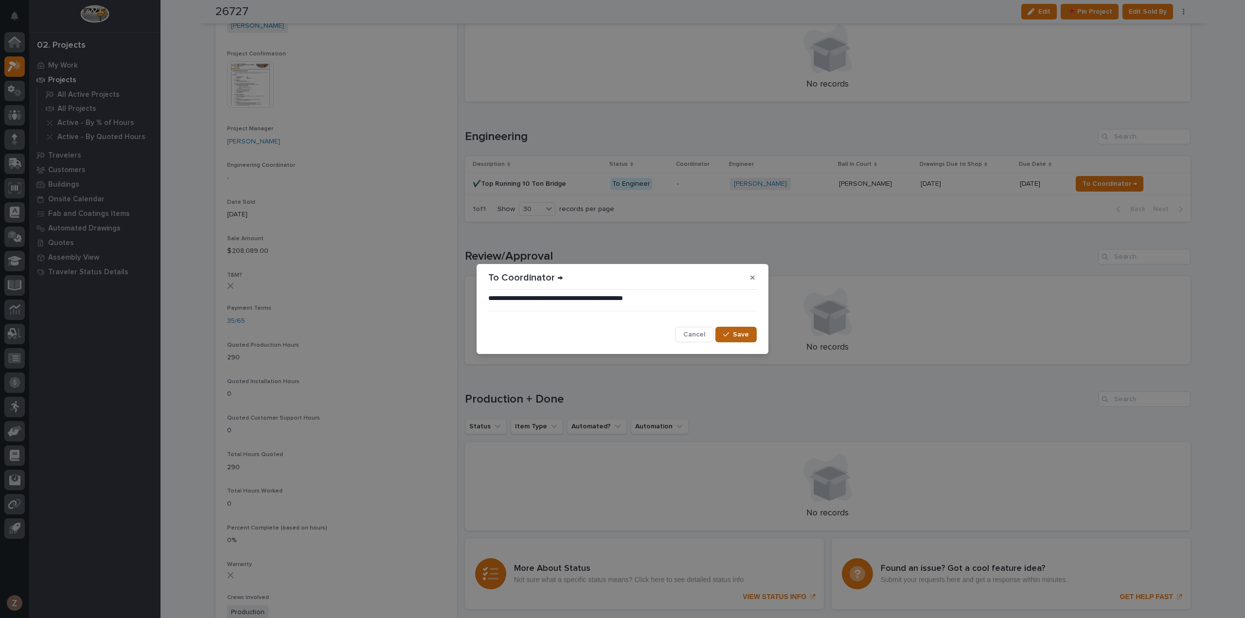
click at [738, 336] on span "Save" at bounding box center [741, 334] width 16 height 9
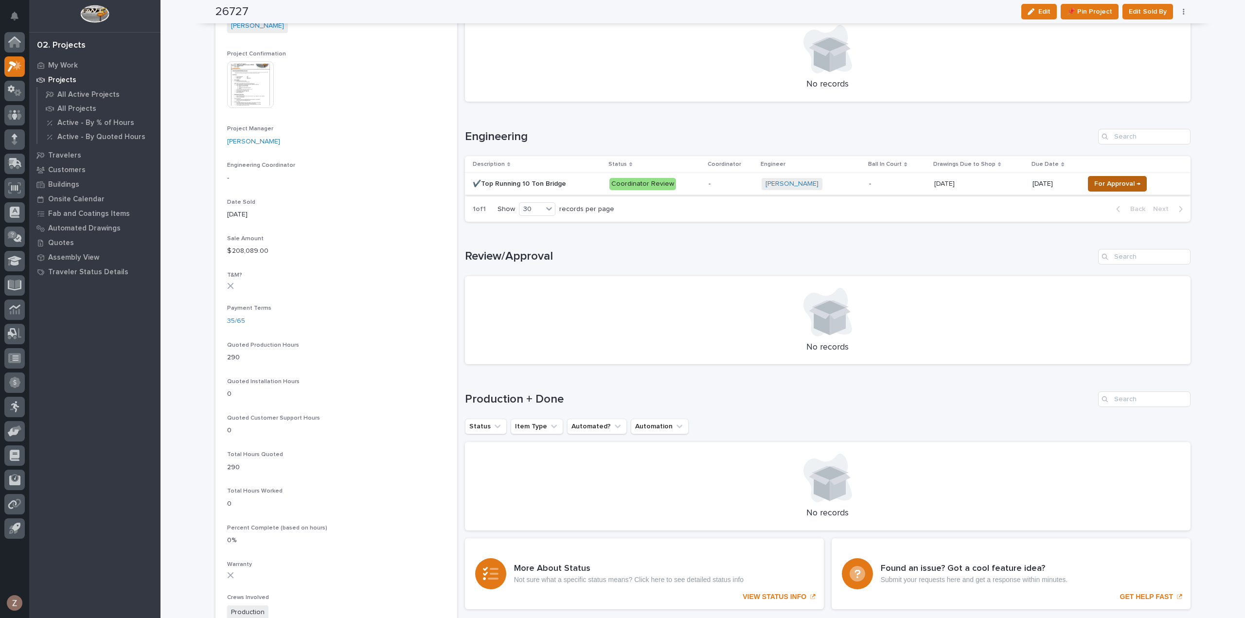
click at [1129, 184] on span "For Approval →" at bounding box center [1117, 184] width 46 height 12
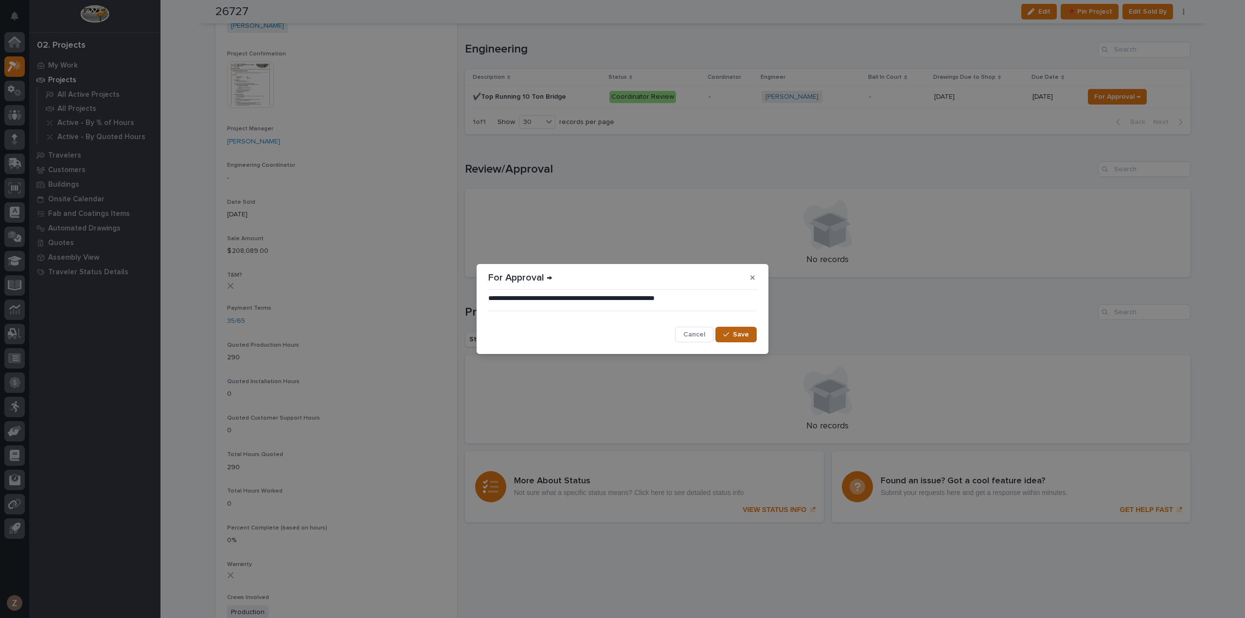
click at [733, 333] on span "Save" at bounding box center [741, 334] width 16 height 9
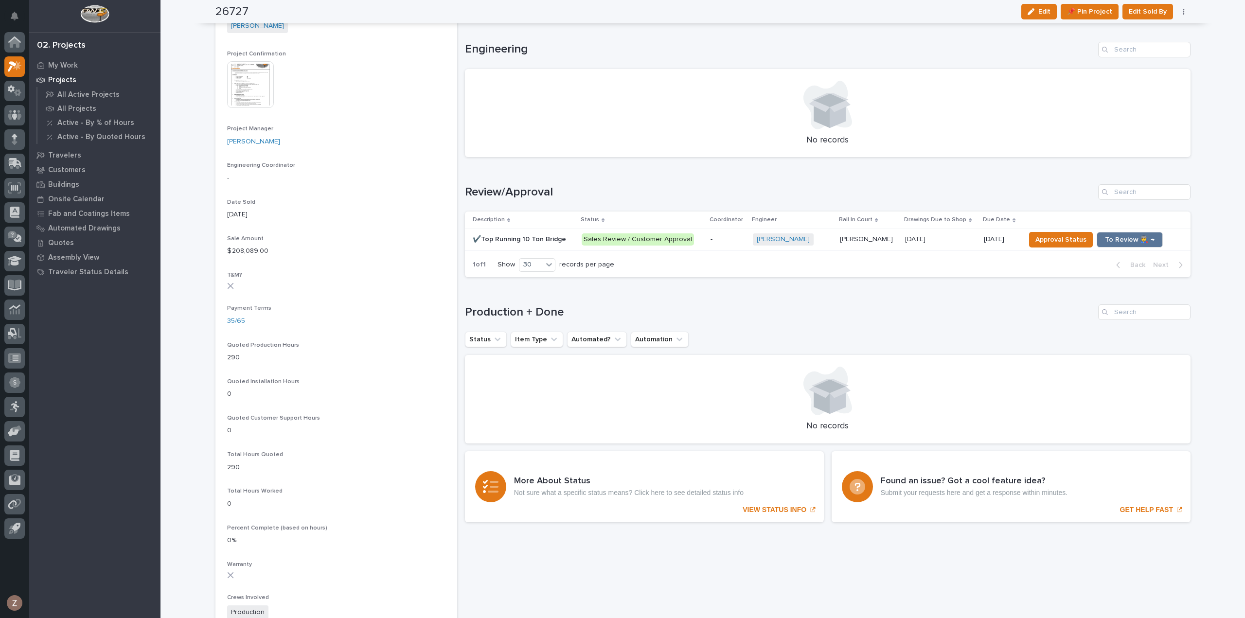
click at [713, 245] on div "-" at bounding box center [727, 239] width 35 height 16
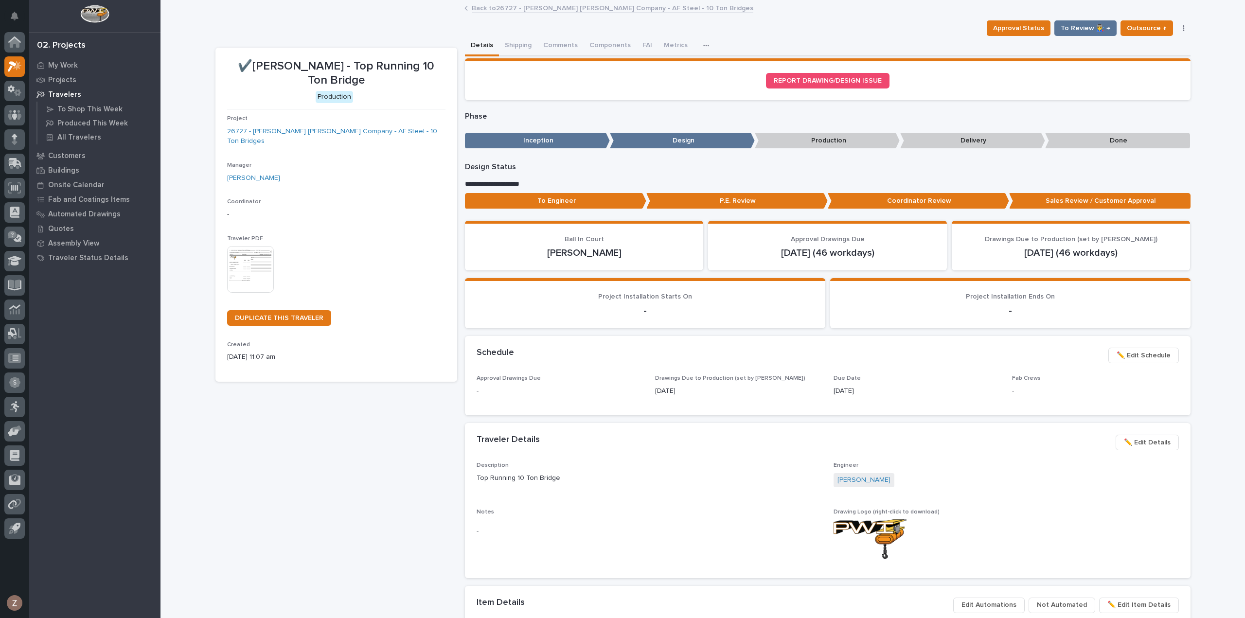
click at [231, 246] on img at bounding box center [250, 269] width 47 height 47
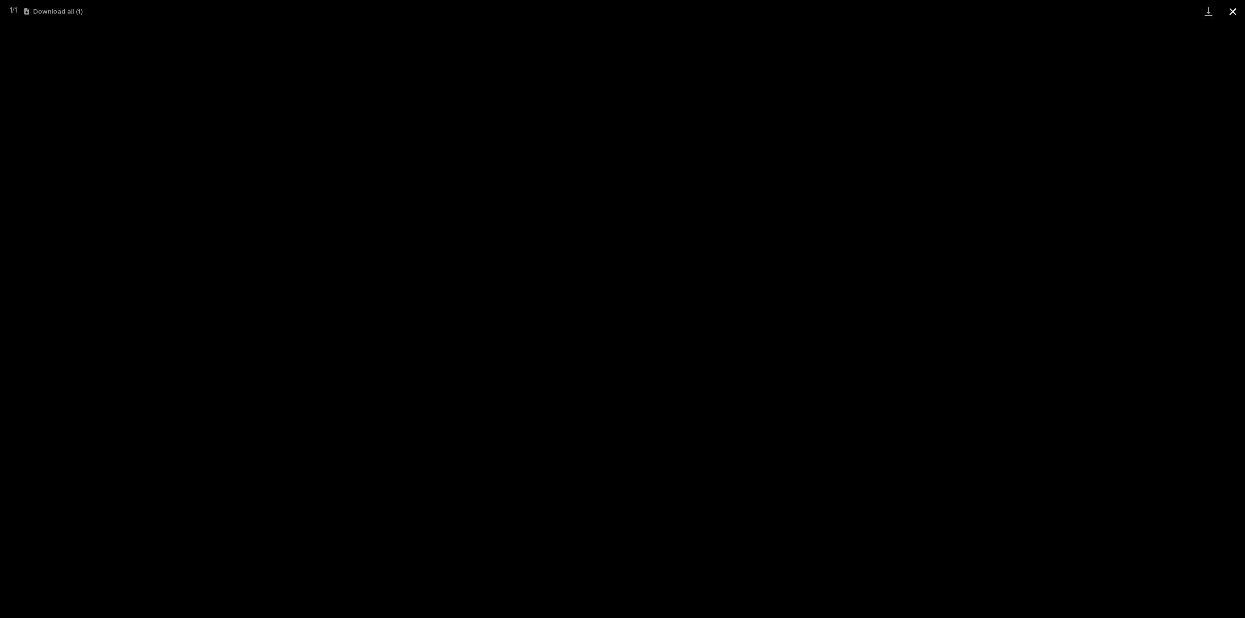
drag, startPoint x: 1228, startPoint y: 11, endPoint x: 1223, endPoint y: 13, distance: 6.2
click at [1228, 11] on button "Close gallery" at bounding box center [1233, 11] width 24 height 23
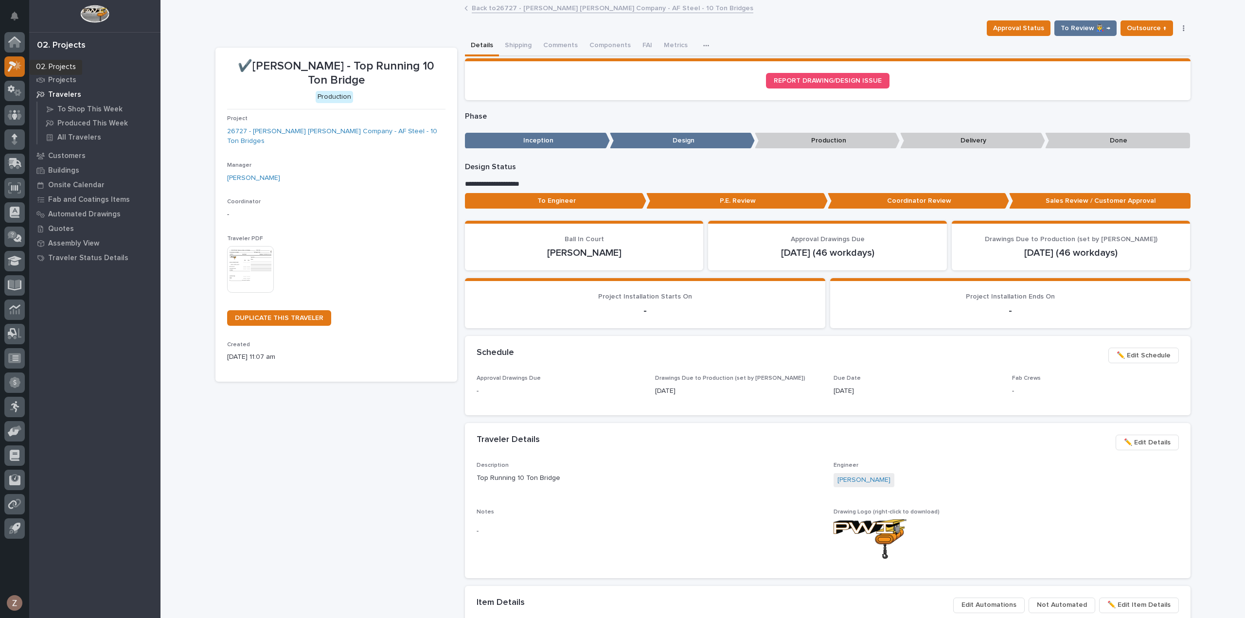
click at [17, 61] on icon at bounding box center [17, 65] width 8 height 10
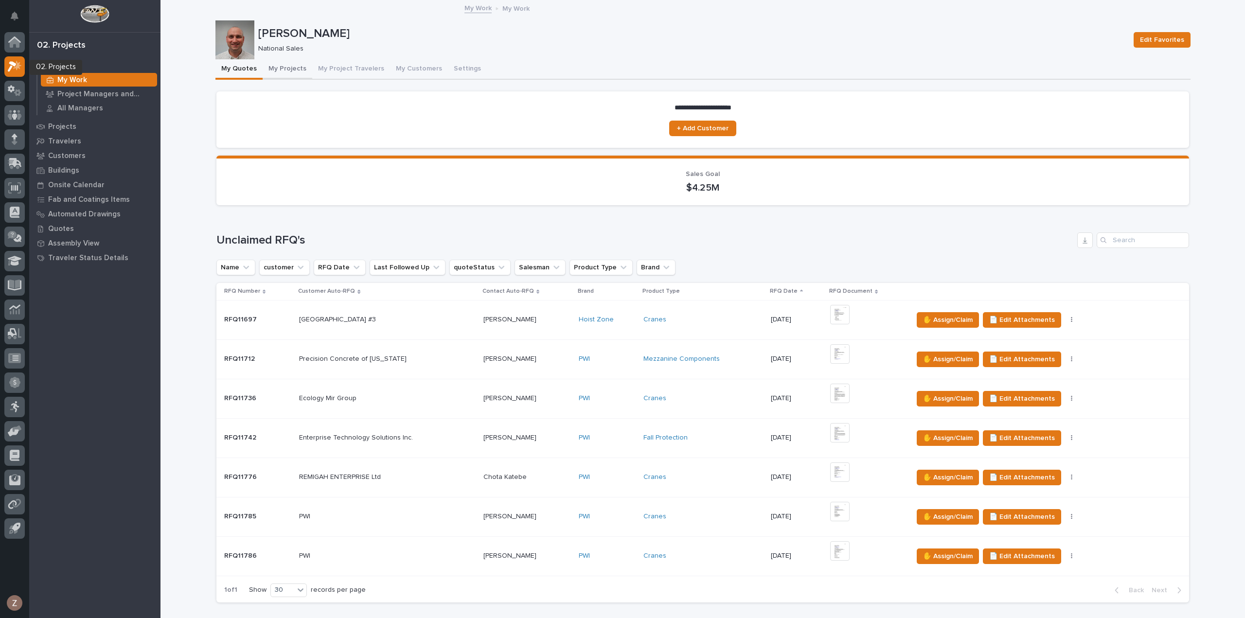
click at [290, 70] on button "My Projects" at bounding box center [288, 69] width 50 height 20
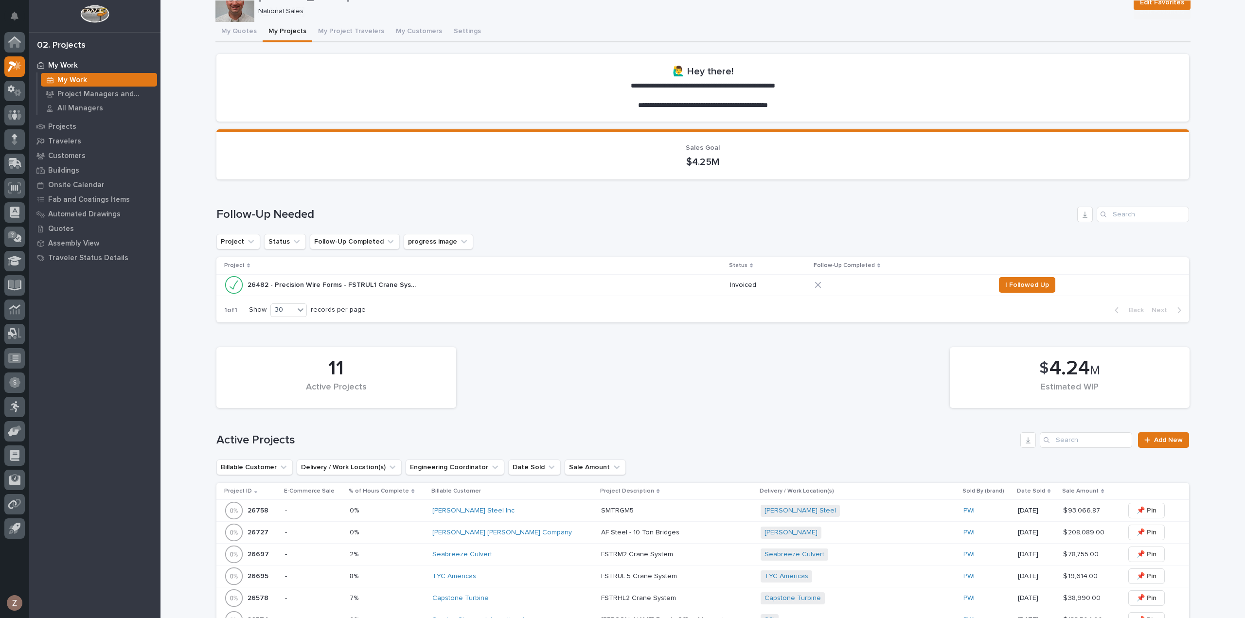
scroll to position [146, 0]
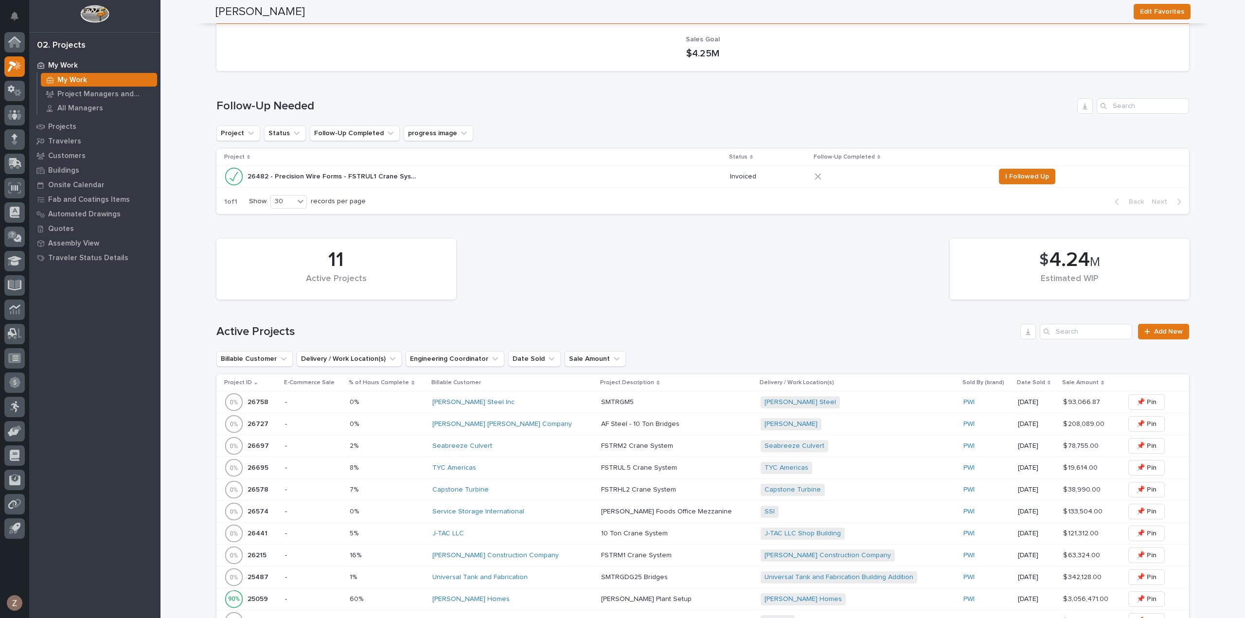
click at [686, 514] on div "[PERSON_NAME] Foods Office Mezzanine [PERSON_NAME] Foods Office Mezzanine" at bounding box center [676, 512] width 151 height 16
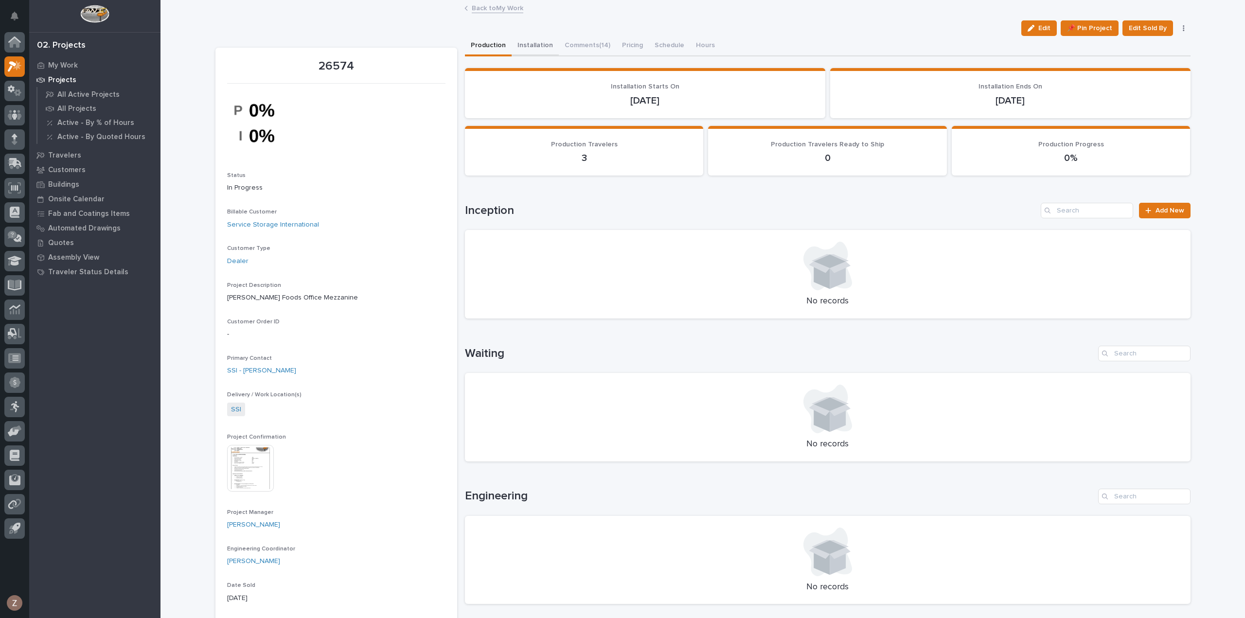
click at [538, 43] on button "Installation" at bounding box center [535, 46] width 47 height 20
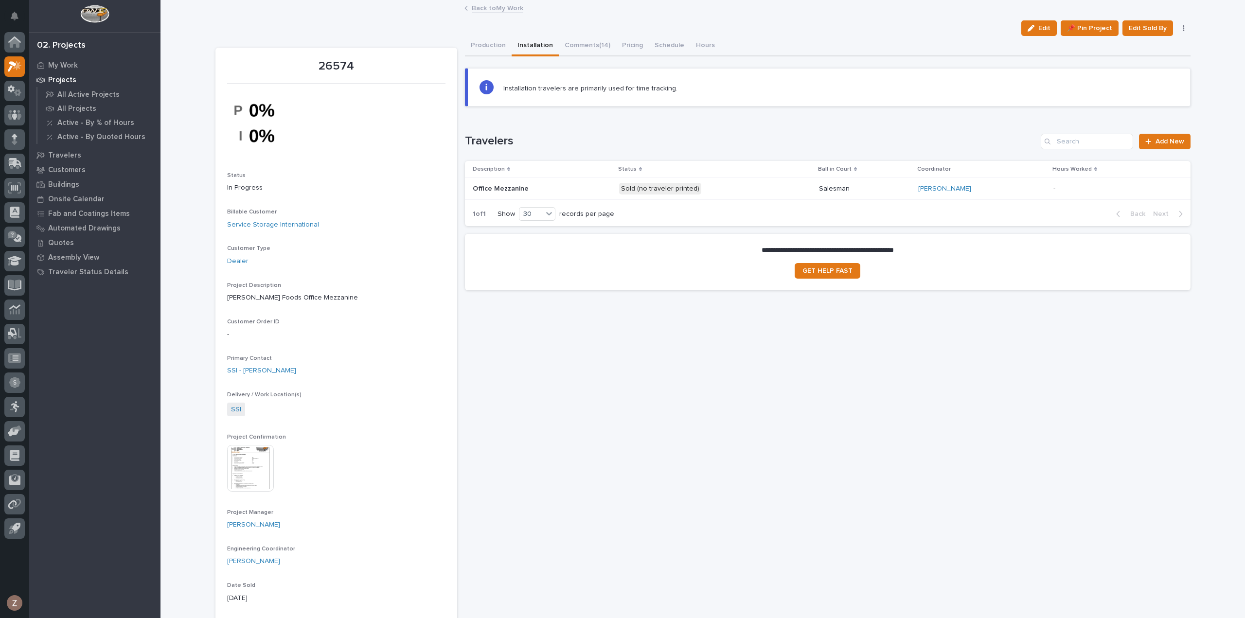
click at [720, 185] on p "Sold (no traveler printed)" at bounding box center [704, 189] width 170 height 12
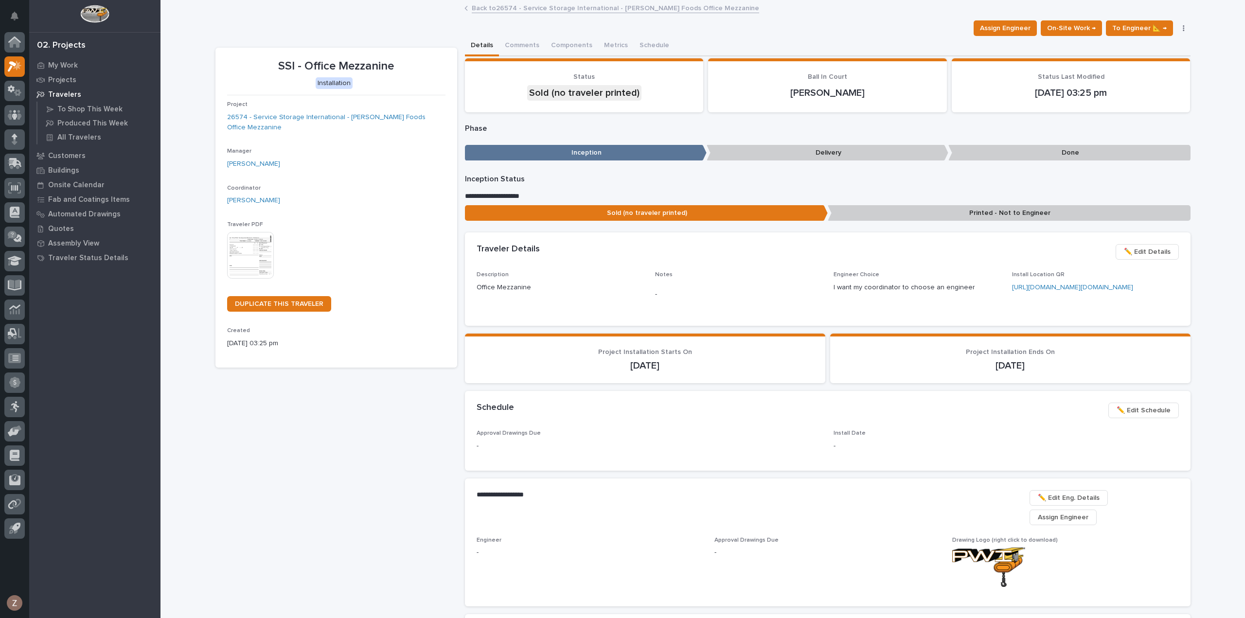
click at [265, 246] on img at bounding box center [250, 255] width 47 height 47
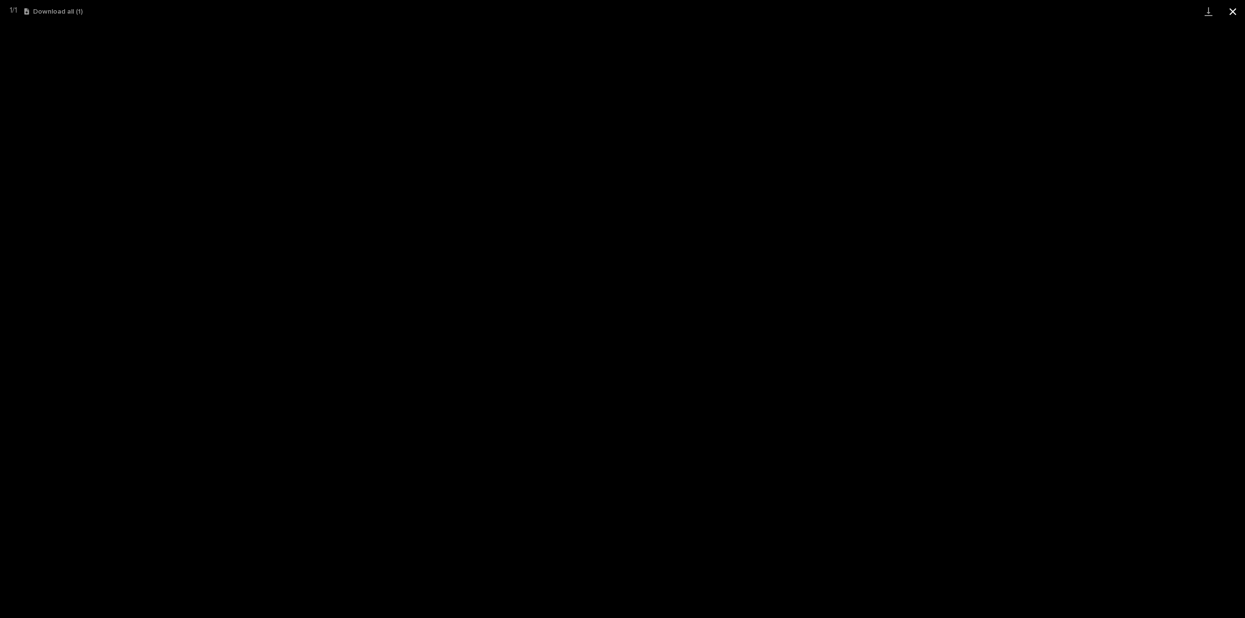
click at [1231, 14] on button "Close gallery" at bounding box center [1233, 11] width 24 height 23
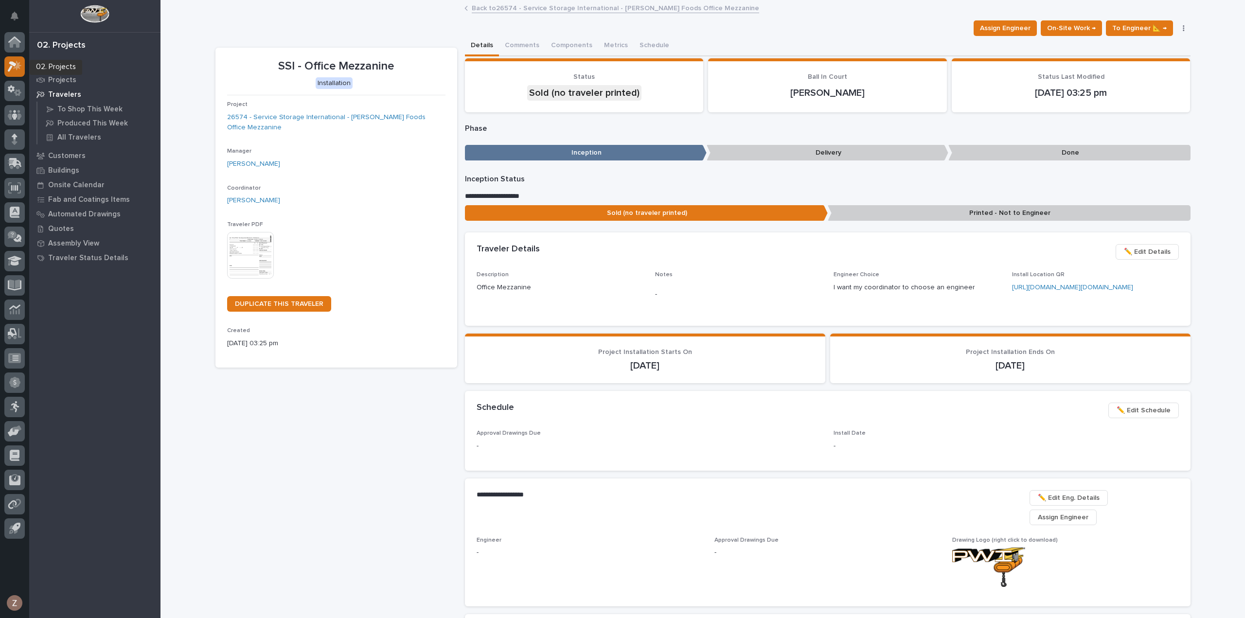
click at [15, 68] on icon at bounding box center [17, 65] width 8 height 10
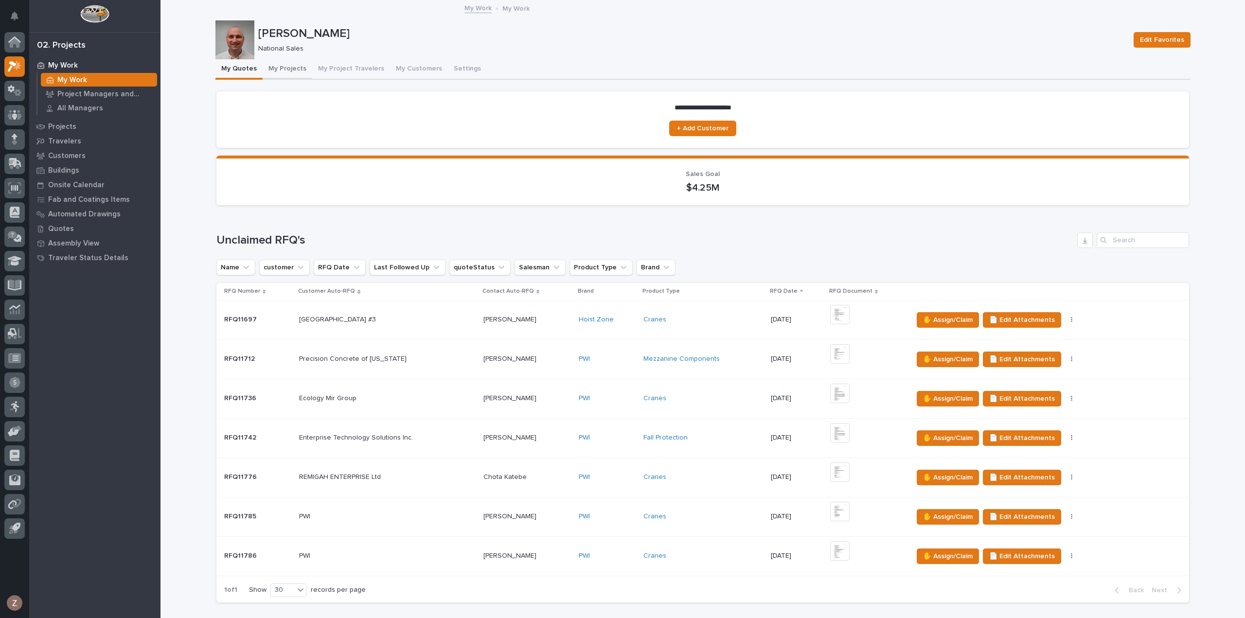
click at [289, 67] on button "My Projects" at bounding box center [288, 69] width 50 height 20
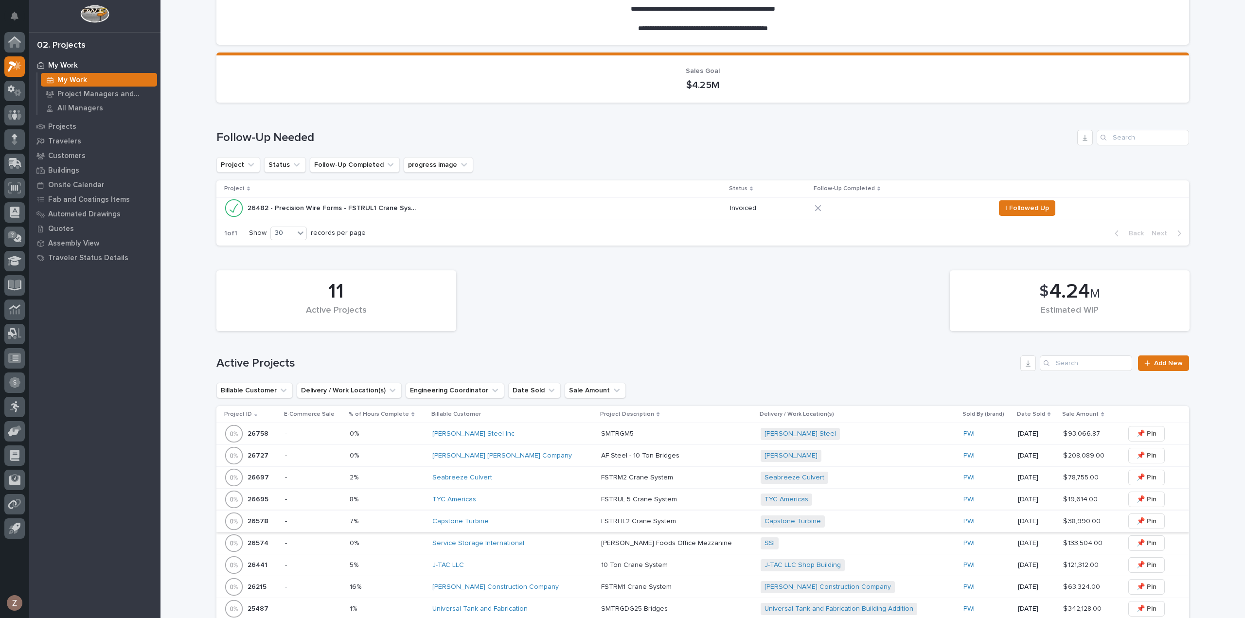
scroll to position [243, 0]
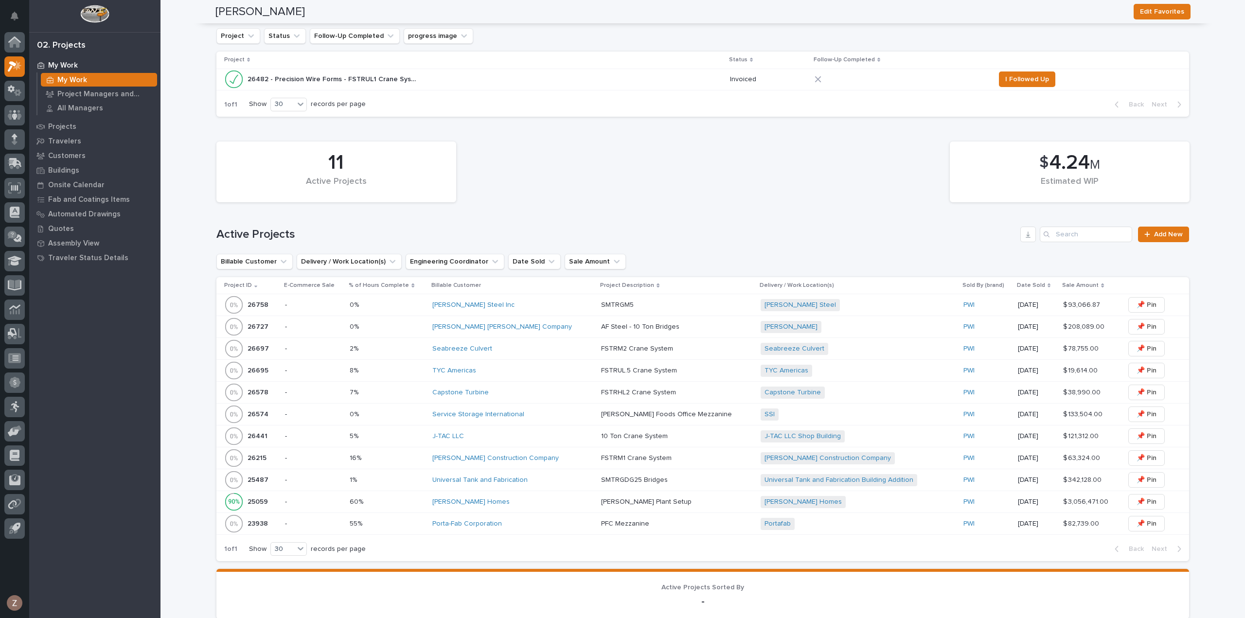
click at [690, 323] on p at bounding box center [676, 327] width 151 height 8
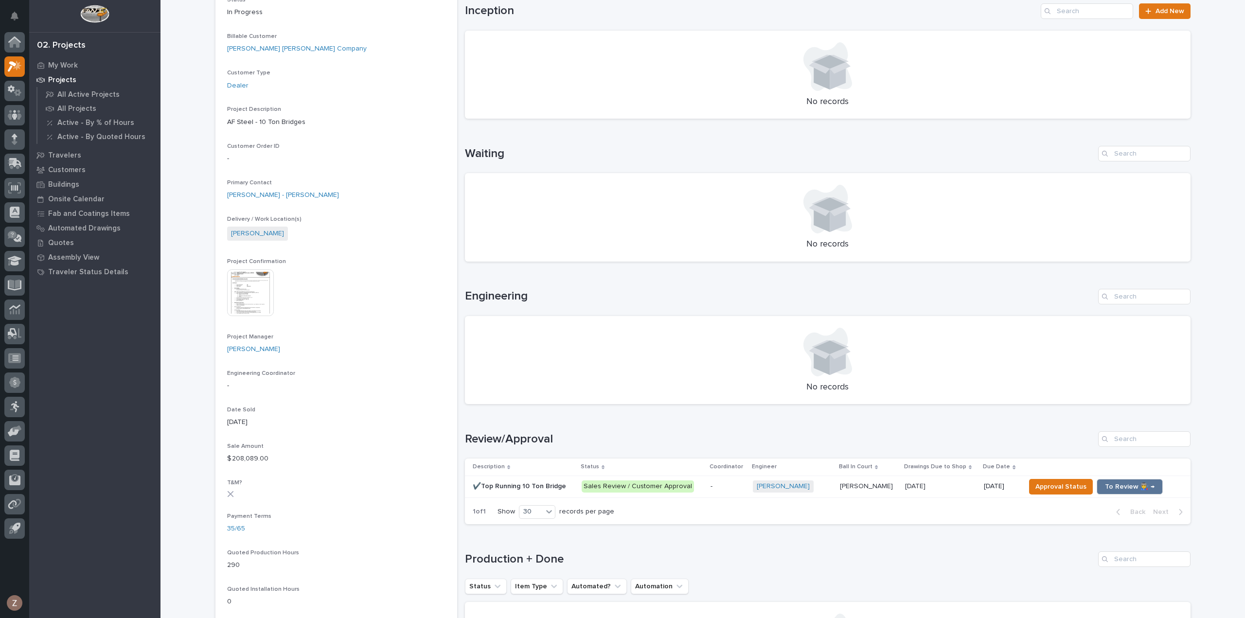
scroll to position [195, 0]
